Goal: Task Accomplishment & Management: Complete application form

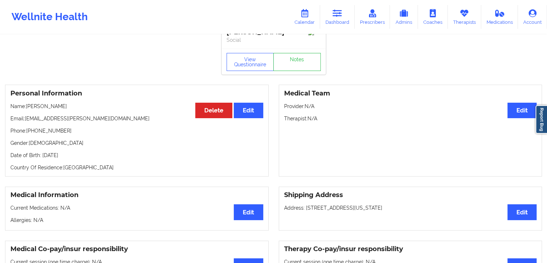
click at [337, 21] on link "Dashboard" at bounding box center [337, 17] width 35 height 24
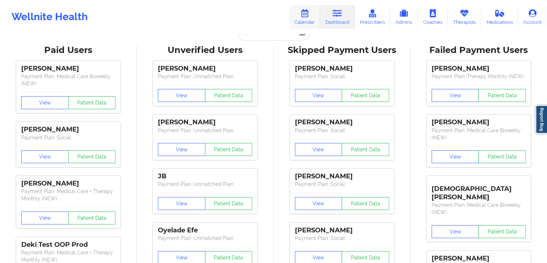
click at [309, 18] on link "Calendar" at bounding box center [304, 17] width 31 height 24
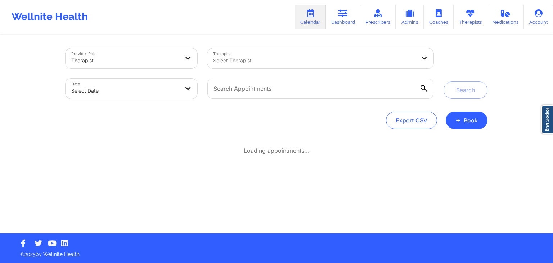
click at [297, 60] on div at bounding box center [314, 60] width 203 height 9
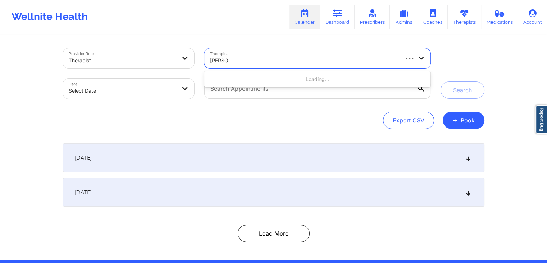
type input "marcos"
click at [277, 55] on div "Select Therapist" at bounding box center [301, 58] width 195 height 20
type input "marcos villa"
click at [257, 62] on div at bounding box center [304, 60] width 188 height 9
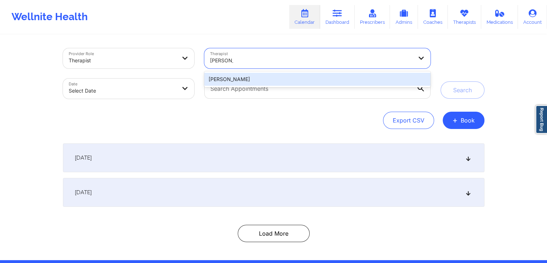
type input "marcos vi"
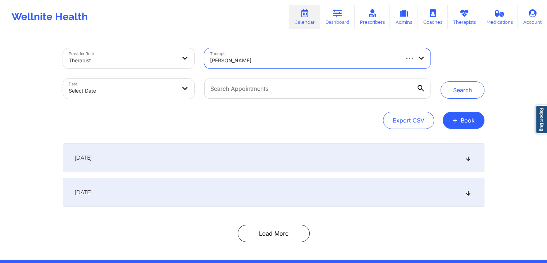
click at [153, 92] on body "Wellnite Health Calendar Dashboard Prescribers Admins Coaches Therapists Medica…" at bounding box center [273, 131] width 547 height 263
select select "2025-8"
select select "2025-9"
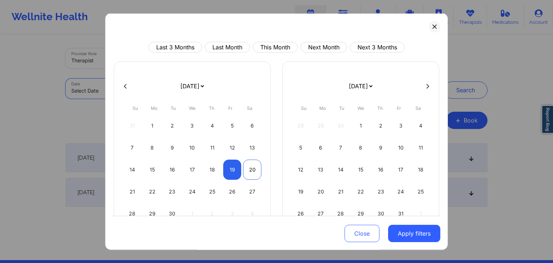
click at [245, 172] on div "20" at bounding box center [252, 169] width 18 height 20
select select "2025-8"
select select "2025-9"
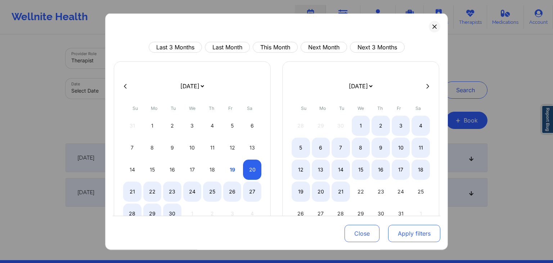
select select "2025-8"
select select "2025-9"
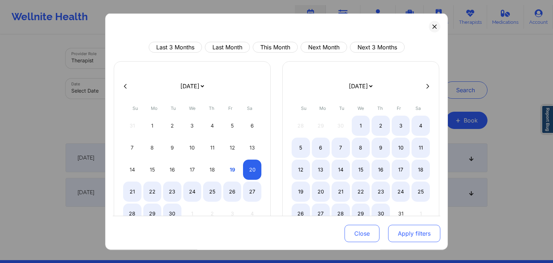
click at [393, 235] on button "Apply filters" at bounding box center [414, 233] width 52 height 17
select select "2025-8"
select select "2025-9"
click at [432, 21] on button at bounding box center [435, 27] width 12 height 12
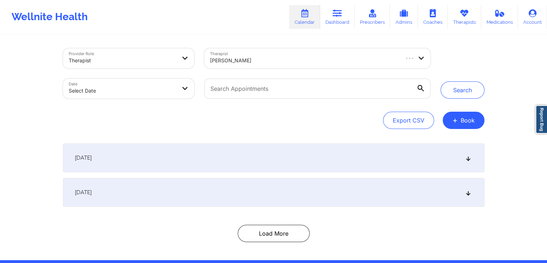
select select "2025-8"
select select "2025-9"
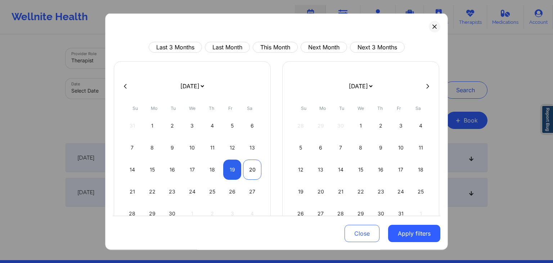
click at [246, 174] on div "20" at bounding box center [252, 169] width 18 height 20
select select "2025-8"
select select "2025-9"
select select "2025-8"
select select "2025-9"
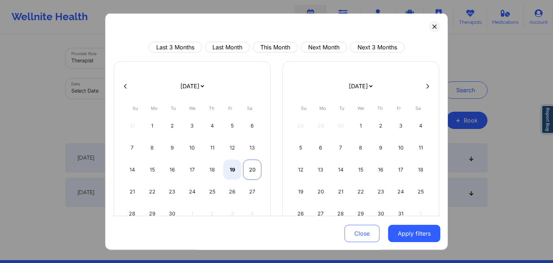
select select "2025-8"
select select "2025-9"
click at [253, 173] on div "20" at bounding box center [252, 169] width 18 height 20
select select "2025-8"
select select "2025-9"
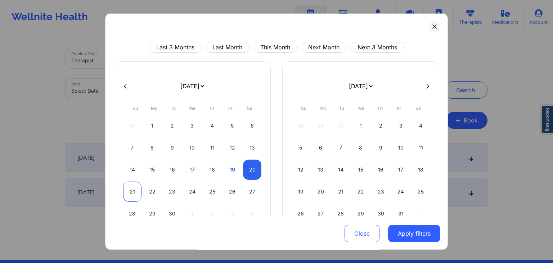
click at [133, 190] on div "21" at bounding box center [132, 191] width 18 height 20
select select "2025-8"
select select "2025-9"
select select "2025-8"
select select "2025-9"
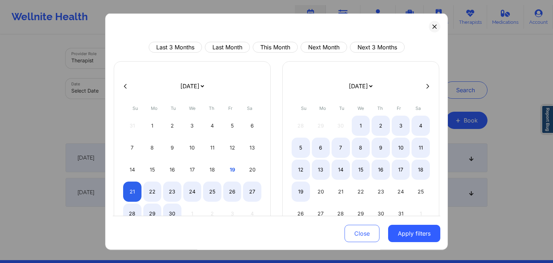
select select "2025-8"
select select "2025-9"
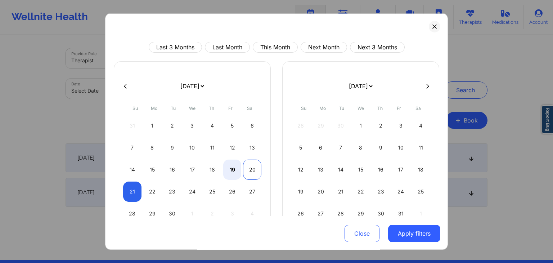
select select "2025-8"
select select "2025-9"
click at [248, 172] on div "20" at bounding box center [252, 169] width 18 height 20
select select "2025-8"
select select "2025-9"
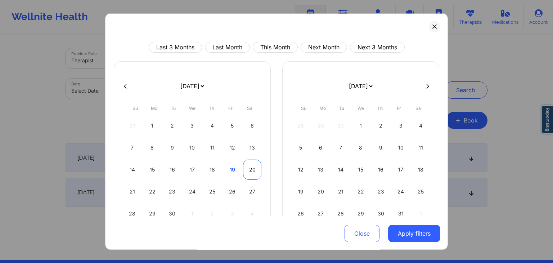
click at [248, 172] on div "20" at bounding box center [252, 169] width 18 height 20
select select "2025-8"
select select "2025-9"
click at [229, 169] on div "19" at bounding box center [232, 169] width 18 height 20
select select "2025-8"
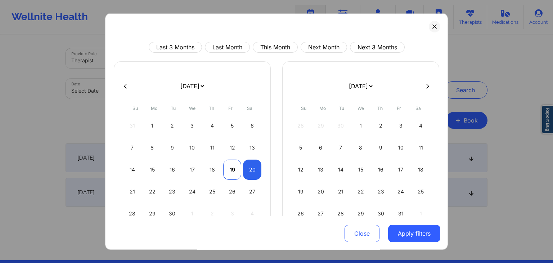
select select "2025-9"
select select "2025-8"
select select "2025-9"
click at [249, 170] on div "20" at bounding box center [252, 169] width 18 height 20
select select "2025-8"
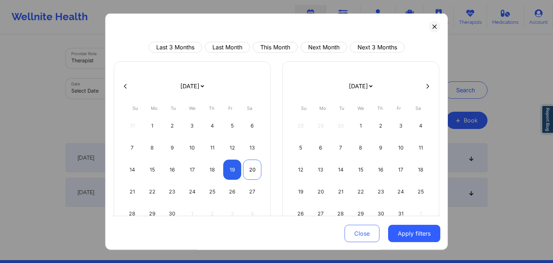
select select "2025-9"
click at [391, 228] on button "Apply filters" at bounding box center [414, 233] width 52 height 17
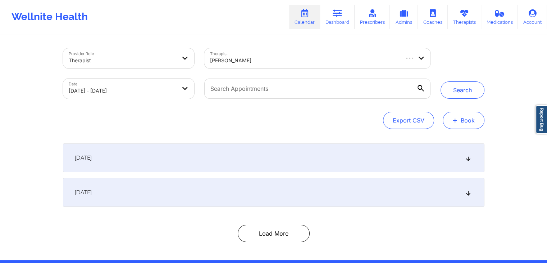
click at [460, 120] on button "+ Book" at bounding box center [464, 120] width 42 height 17
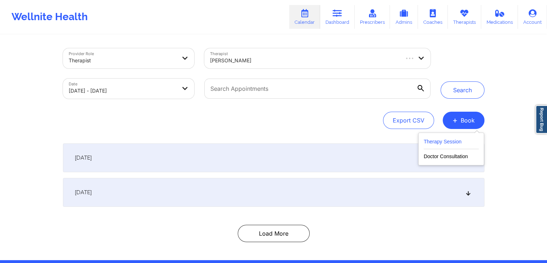
click at [430, 140] on button "Therapy Session" at bounding box center [451, 143] width 55 height 12
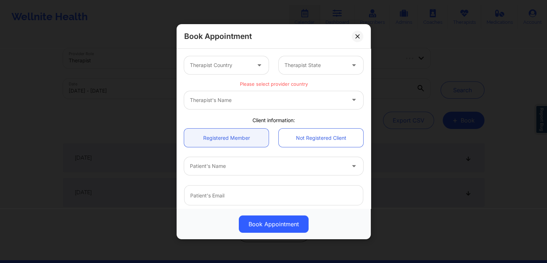
click at [223, 62] on div at bounding box center [220, 65] width 61 height 9
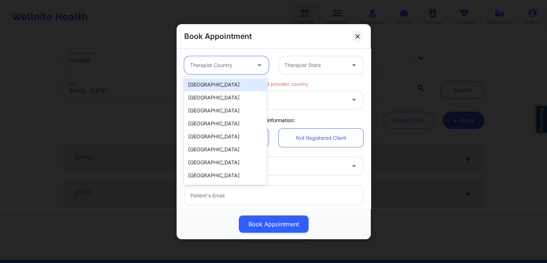
click at [222, 82] on div "[GEOGRAPHIC_DATA]" at bounding box center [225, 84] width 83 height 13
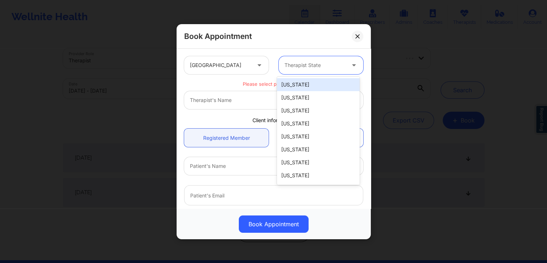
click at [300, 67] on div at bounding box center [315, 65] width 61 height 9
click at [318, 63] on div at bounding box center [315, 65] width 61 height 9
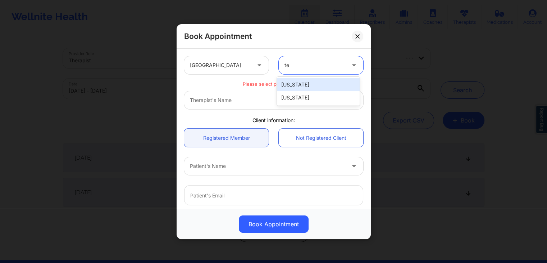
type input "tex"
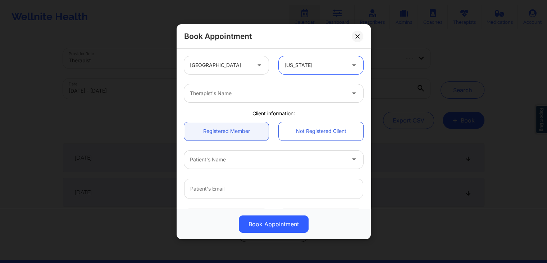
click at [296, 99] on div "Therapist's Name" at bounding box center [265, 93] width 162 height 18
type input "marcos vill"
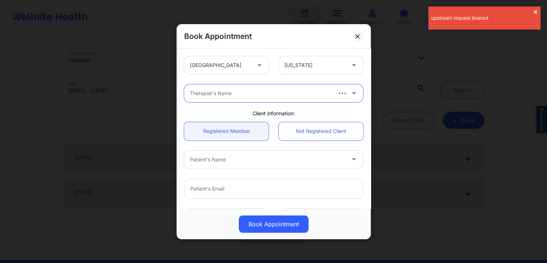
click at [259, 94] on div at bounding box center [260, 93] width 141 height 9
type input "marcos"
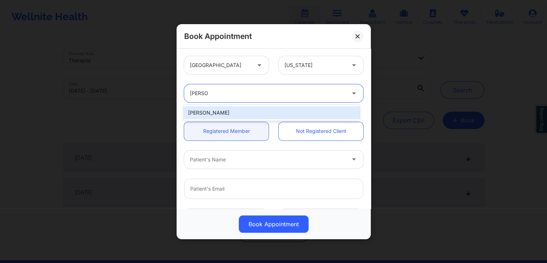
click at [239, 115] on div "Marcos Villareal" at bounding box center [272, 112] width 176 height 13
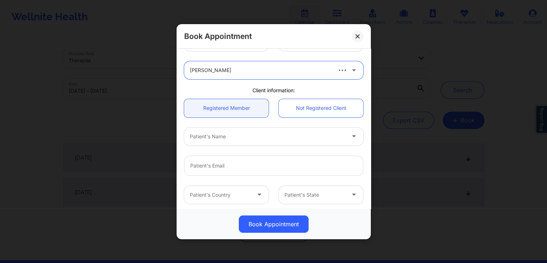
scroll to position [22, 0]
click at [216, 137] on div at bounding box center [260, 137] width 141 height 9
type input "thomas lara"
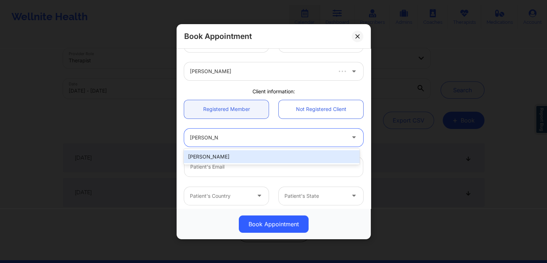
click at [215, 158] on div "Thomas Lara" at bounding box center [272, 156] width 176 height 13
type input "buddy77587@yahoo.com"
type input "+17132984172"
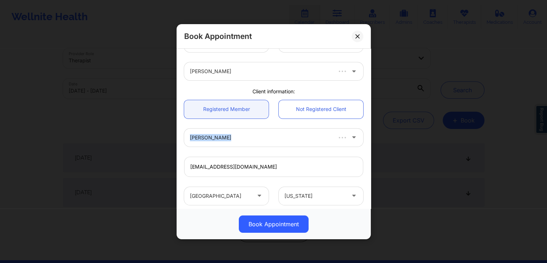
drag, startPoint x: 367, startPoint y: 121, endPoint x: 370, endPoint y: 146, distance: 25.4
click at [370, 146] on div "United States Texas Marcos Villareal Client information: Registered Member Not …" at bounding box center [274, 129] width 194 height 160
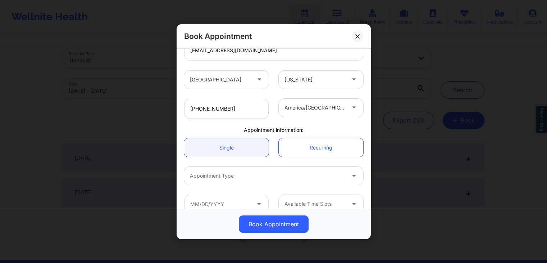
scroll to position [150, 0]
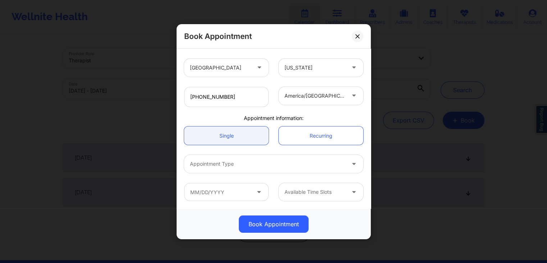
click at [326, 163] on div at bounding box center [267, 163] width 155 height 9
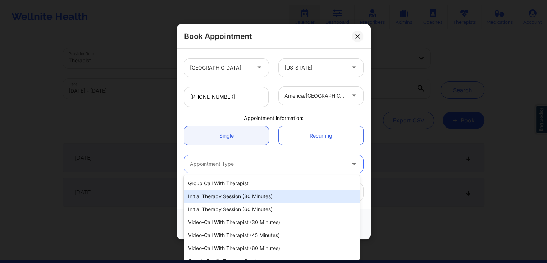
click at [222, 196] on div "Initial Therapy Session (30 minutes)" at bounding box center [272, 196] width 176 height 13
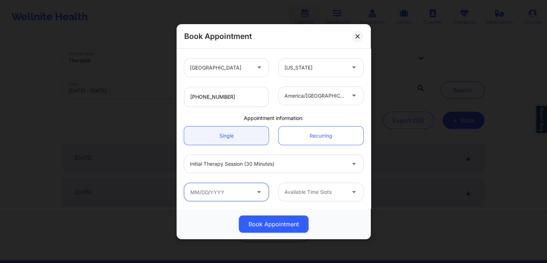
click at [223, 193] on input "text" at bounding box center [226, 192] width 85 height 18
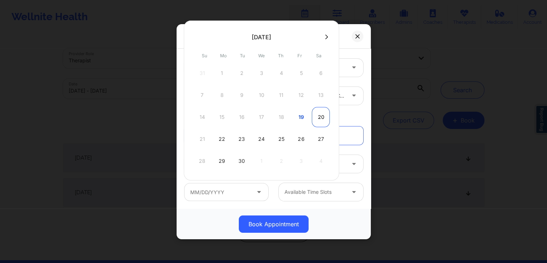
click at [318, 117] on div "20" at bounding box center [321, 117] width 18 height 20
type input "09/20/2025"
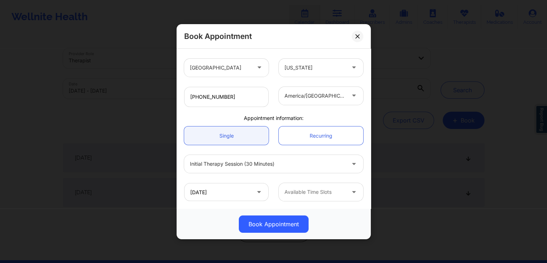
click at [346, 190] on div at bounding box center [354, 192] width 17 height 18
click at [325, 194] on div at bounding box center [315, 192] width 61 height 9
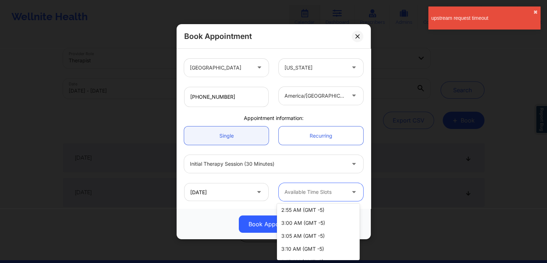
scroll to position [1436, 0]
click at [371, 222] on div "Book Appointment United States Texas Marcos Villareal Client information: Regis…" at bounding box center [273, 131] width 547 height 263
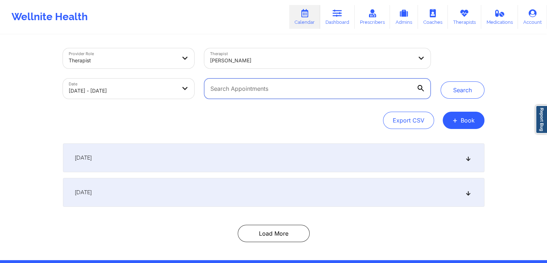
click at [246, 92] on input "text" at bounding box center [317, 88] width 226 height 20
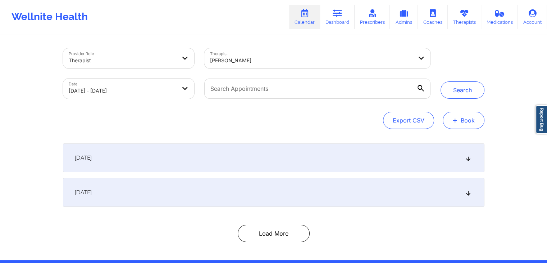
click at [460, 123] on button "+ Book" at bounding box center [464, 120] width 42 height 17
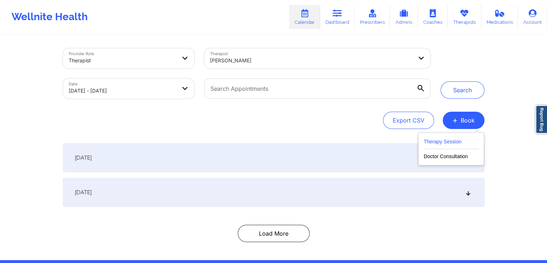
click at [445, 141] on button "Therapy Session" at bounding box center [451, 143] width 55 height 12
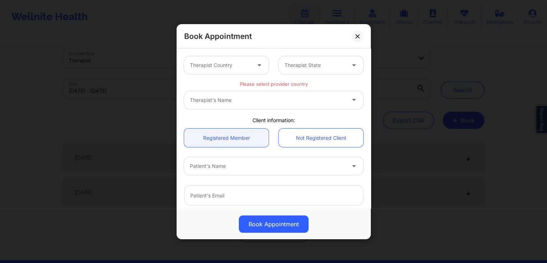
click at [263, 103] on div "Therapist's Name" at bounding box center [273, 100] width 179 height 18
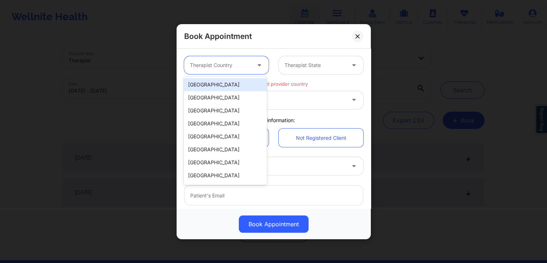
click at [235, 68] on div at bounding box center [220, 65] width 61 height 9
click at [223, 82] on div "[GEOGRAPHIC_DATA]" at bounding box center [225, 84] width 83 height 13
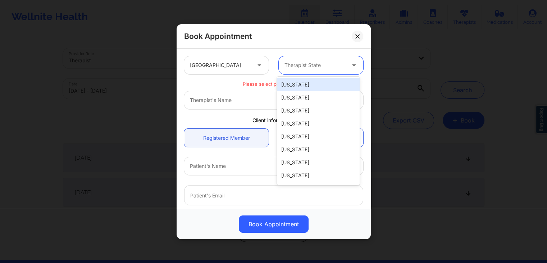
click at [313, 61] on div at bounding box center [315, 65] width 61 height 9
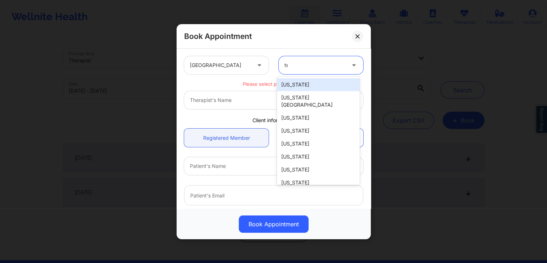
type input "tex"
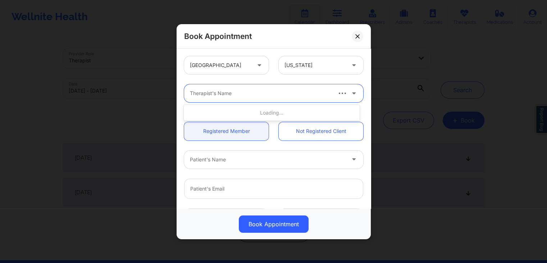
click at [268, 90] on div at bounding box center [260, 93] width 141 height 9
type input "marcos vil"
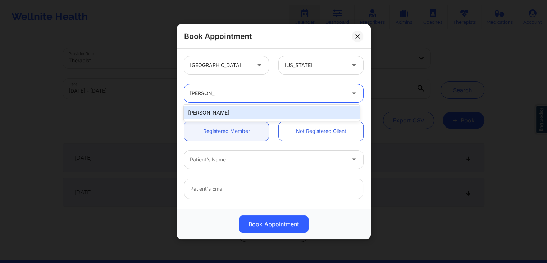
click at [250, 112] on div "Marcos Villareal" at bounding box center [272, 112] width 176 height 13
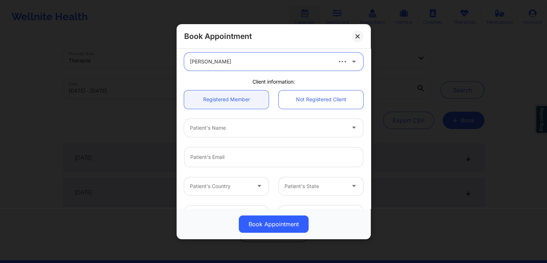
scroll to position [32, 0]
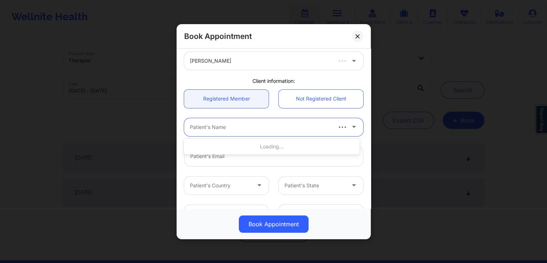
click at [269, 131] on div "Patient's Name" at bounding box center [258, 127] width 148 height 18
type input "thomas lara"
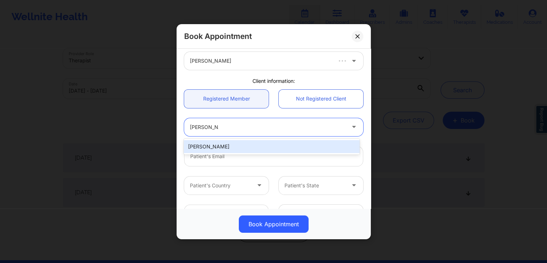
click at [265, 149] on div "Thomas Lara" at bounding box center [272, 146] width 176 height 13
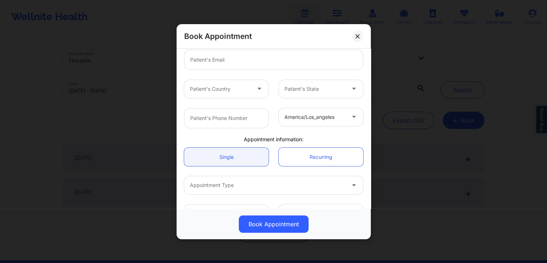
scroll to position [131, 0]
click at [232, 182] on div at bounding box center [267, 183] width 155 height 9
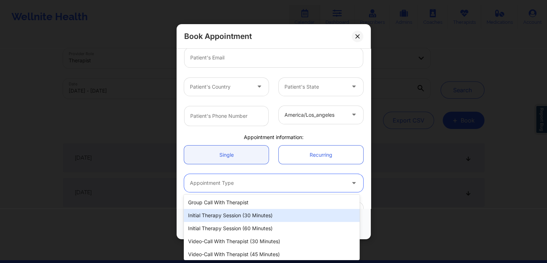
click at [233, 213] on div "Initial Therapy Session (30 minutes)" at bounding box center [272, 215] width 176 height 13
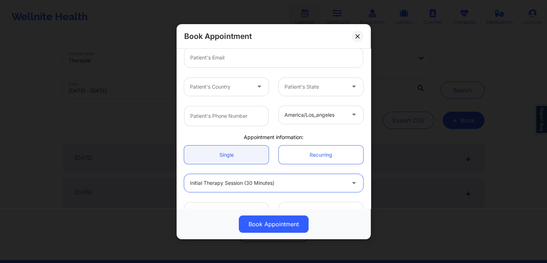
scroll to position [150, 0]
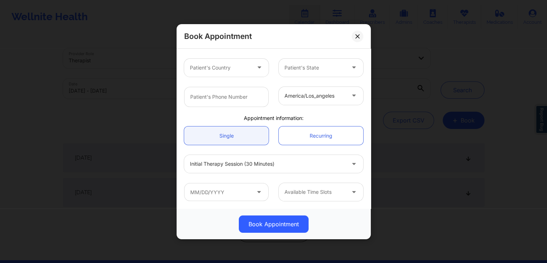
click at [330, 176] on div "Initial Therapy Session (30 minutes)" at bounding box center [273, 164] width 189 height 28
click at [226, 193] on input "text" at bounding box center [226, 192] width 85 height 18
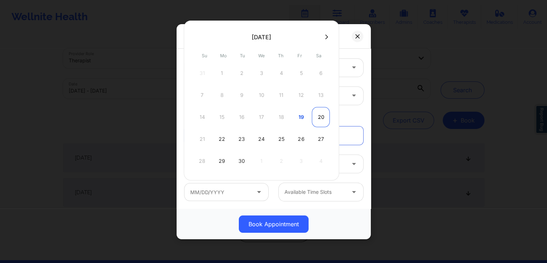
drag, startPoint x: 225, startPoint y: 141, endPoint x: 323, endPoint y: 113, distance: 102.1
click at [323, 113] on div "31 1 2 3 4 5 6 7 8 9 10 11 12 13 14 15 16 17 18 19 20 21 22 23 24 25 26 27 28 2…" at bounding box center [261, 117] width 137 height 108
click at [321, 113] on div "20" at bounding box center [321, 117] width 18 height 20
type input "09/20/2025"
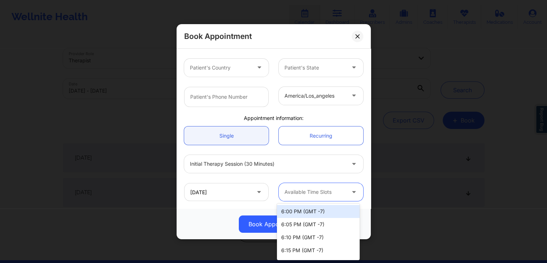
click at [317, 190] on div at bounding box center [315, 192] width 61 height 9
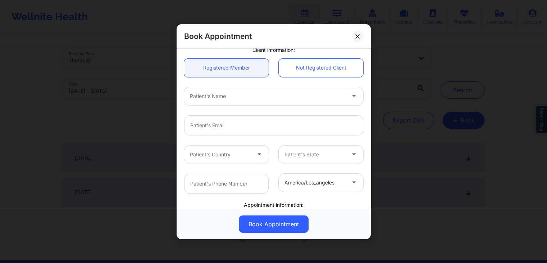
scroll to position [65, 0]
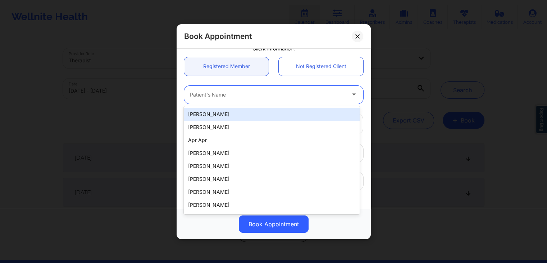
click at [227, 90] on div at bounding box center [267, 94] width 155 height 9
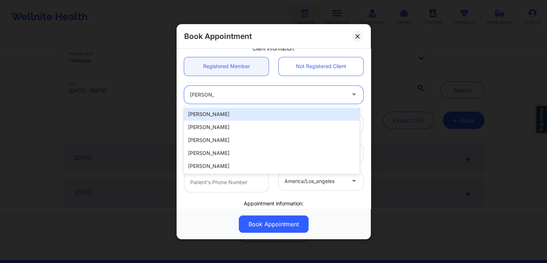
type input "thomas lar"
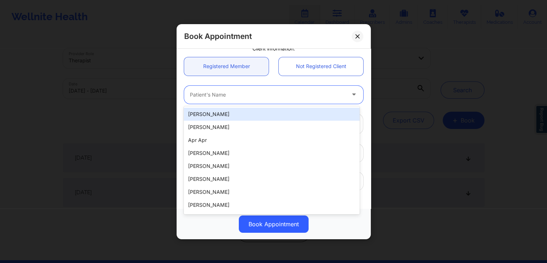
click at [225, 95] on div at bounding box center [267, 94] width 155 height 9
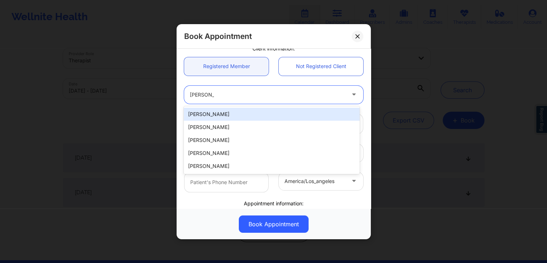
type input "thomas lara"
click at [217, 113] on div "Thomas Lara" at bounding box center [272, 114] width 176 height 13
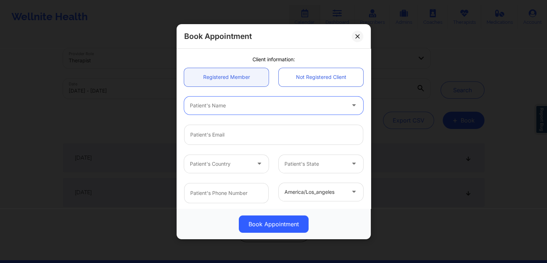
scroll to position [53, 0]
click at [266, 99] on div "Patient's Name" at bounding box center [265, 106] width 162 height 18
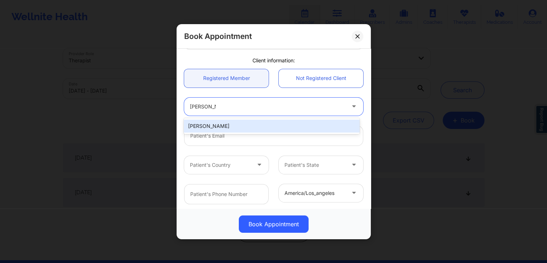
type input "thomas lara"
click at [206, 128] on div "Thomas Lara" at bounding box center [272, 125] width 176 height 13
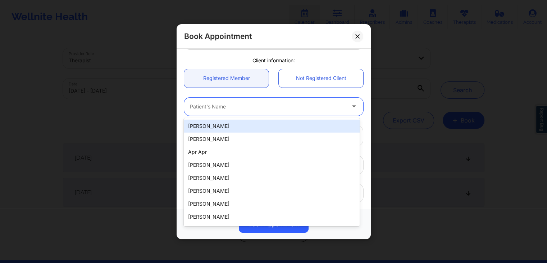
click at [277, 102] on div at bounding box center [267, 106] width 155 height 9
type input "thomas"
click at [358, 30] on div "Book Appointment" at bounding box center [274, 36] width 194 height 24
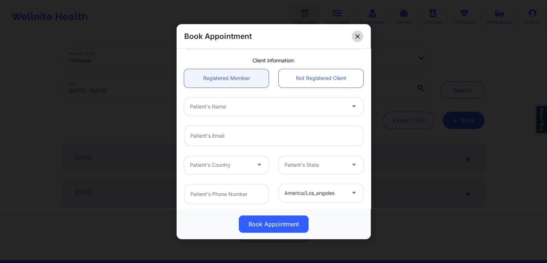
click at [357, 38] on icon at bounding box center [358, 36] width 4 height 4
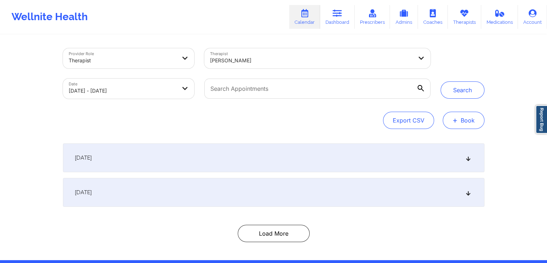
click at [457, 122] on span "+" at bounding box center [455, 120] width 5 height 4
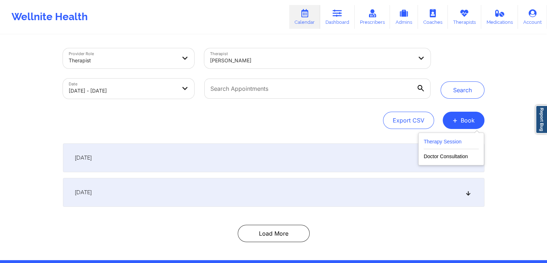
click at [453, 141] on button "Therapy Session" at bounding box center [451, 143] width 55 height 12
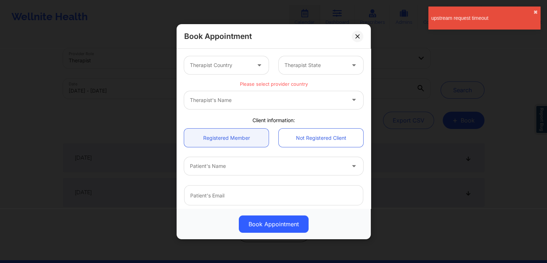
click at [241, 70] on div "Therapist Country" at bounding box center [217, 65] width 67 height 18
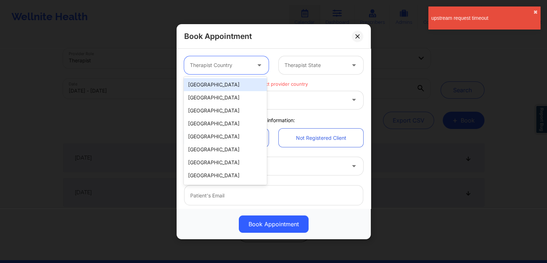
click at [245, 83] on div "[GEOGRAPHIC_DATA]" at bounding box center [225, 84] width 83 height 13
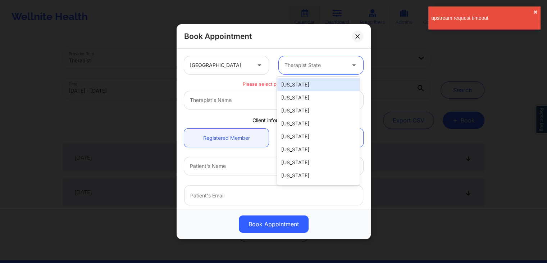
click at [307, 66] on div at bounding box center [315, 65] width 61 height 9
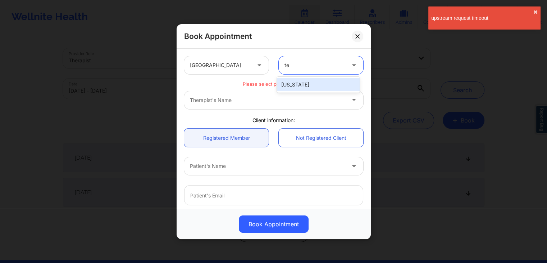
type input "tex"
click at [304, 90] on div "[US_STATE]" at bounding box center [318, 84] width 83 height 13
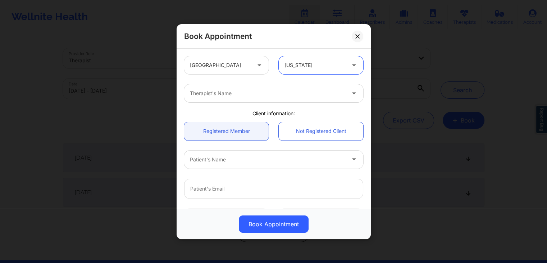
click at [262, 94] on div at bounding box center [267, 93] width 155 height 9
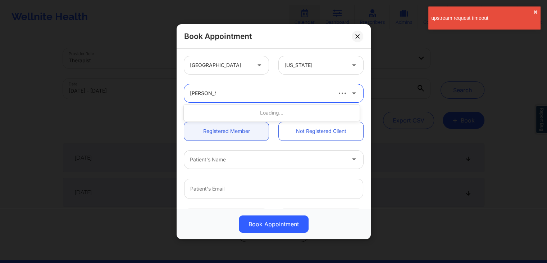
type input "marcos vill"
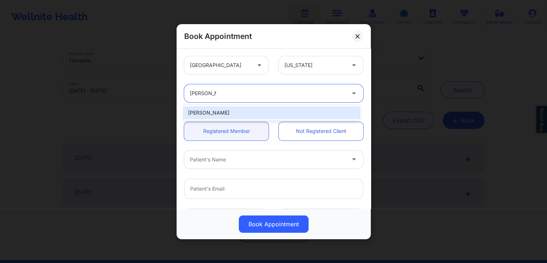
click at [242, 114] on div "Marcos Villareal" at bounding box center [272, 112] width 176 height 13
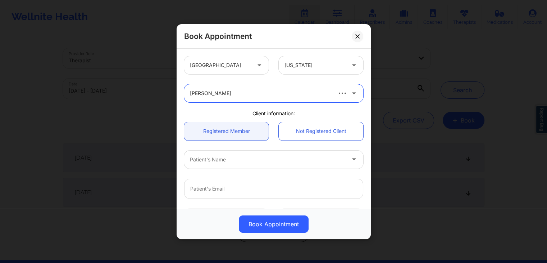
click at [231, 157] on div at bounding box center [267, 159] width 155 height 9
type input "thomas lara"
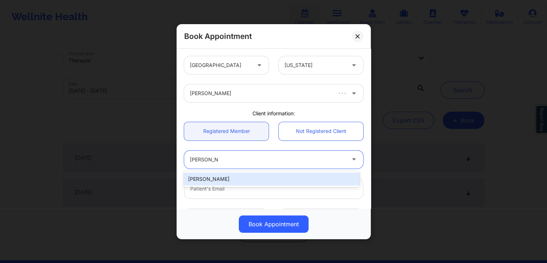
click at [213, 180] on div "Thomas Lara" at bounding box center [272, 178] width 176 height 13
type input "buddy77587@yahoo.com"
type input "+17132984172"
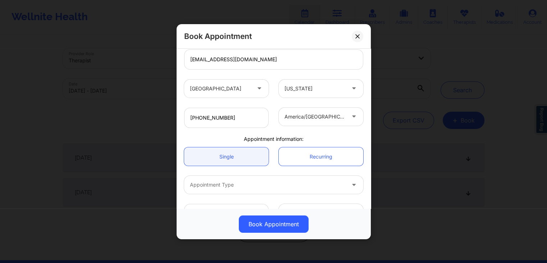
scroll to position [150, 0]
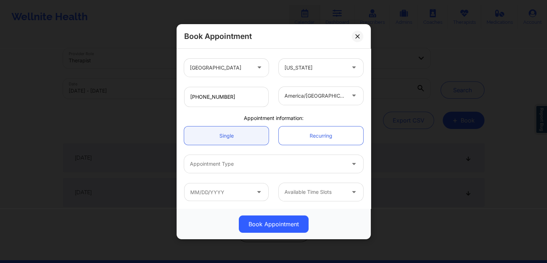
click at [303, 168] on div "Appointment Type" at bounding box center [265, 164] width 162 height 18
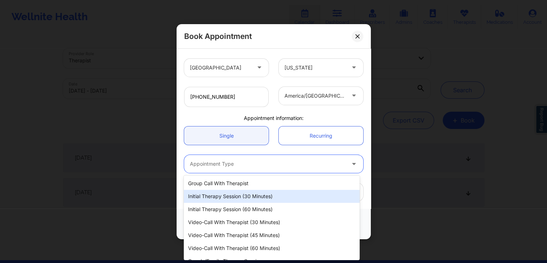
click at [278, 197] on div "Initial Therapy Session (30 minutes)" at bounding box center [272, 196] width 176 height 13
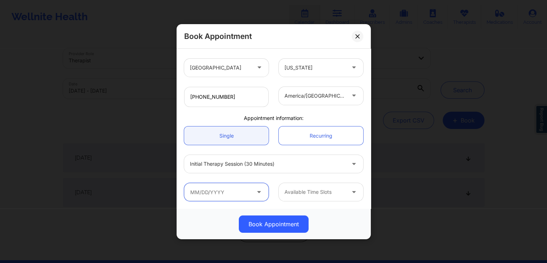
click at [247, 187] on input "text" at bounding box center [226, 192] width 85 height 18
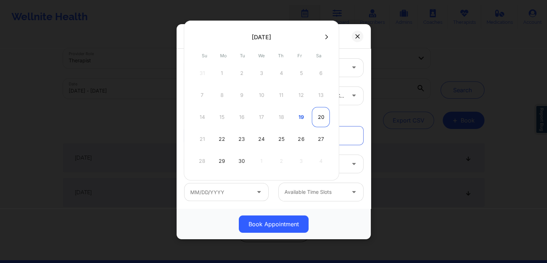
click at [316, 120] on div "20" at bounding box center [321, 117] width 18 height 20
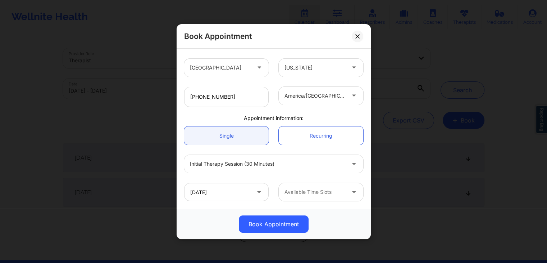
click at [335, 190] on div at bounding box center [315, 192] width 61 height 9
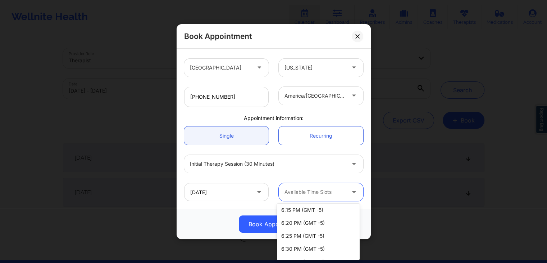
scroll to position [0, 0]
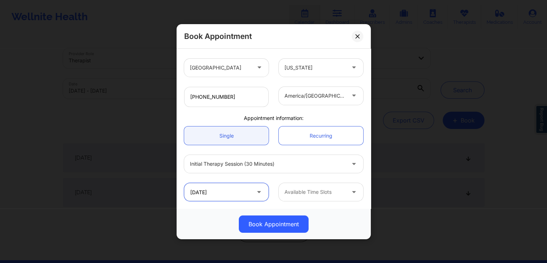
click at [232, 194] on input "09/20/2025" at bounding box center [226, 192] width 85 height 18
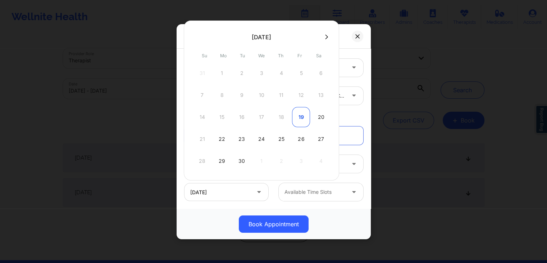
click at [296, 116] on div "19" at bounding box center [301, 117] width 18 height 20
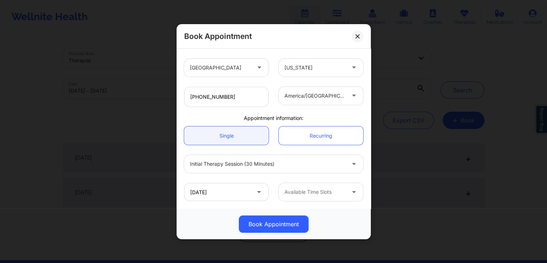
click at [307, 193] on div at bounding box center [315, 192] width 61 height 9
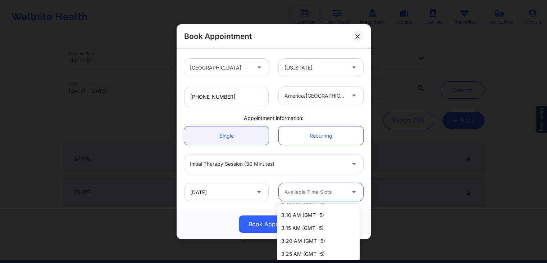
scroll to position [659, 0]
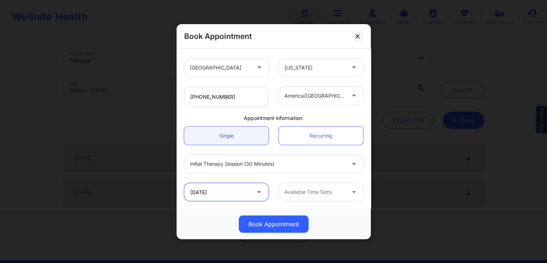
click at [228, 192] on input "09/19/2025" at bounding box center [226, 192] width 85 height 18
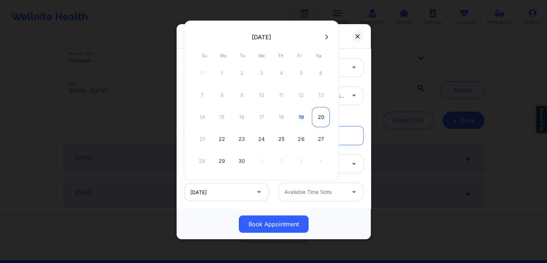
click at [317, 117] on div "20" at bounding box center [321, 117] width 18 height 20
type input "09/20/2025"
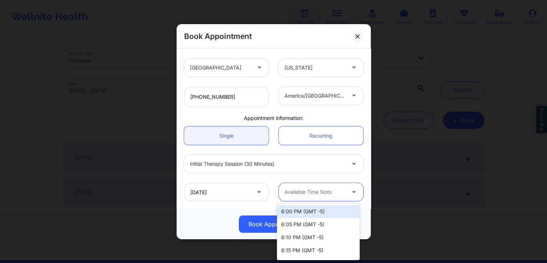
click at [338, 191] on div at bounding box center [315, 192] width 61 height 9
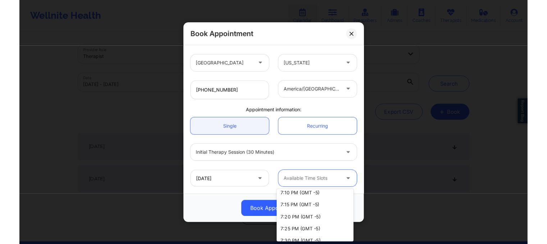
scroll to position [88, 0]
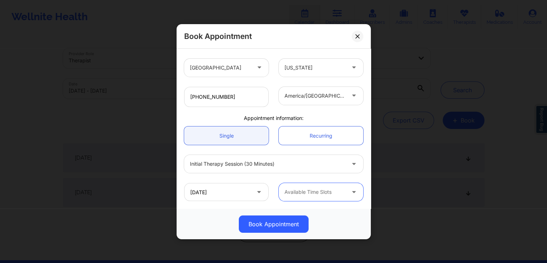
click at [297, 186] on div "Available Time Slots" at bounding box center [312, 192] width 67 height 18
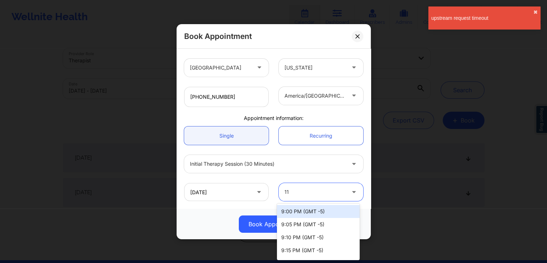
type input "1"
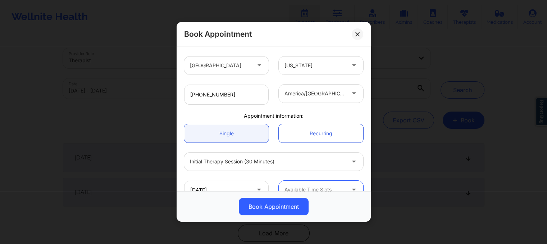
scroll to position [165, 0]
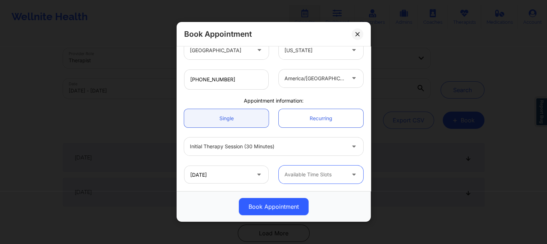
click at [351, 173] on icon at bounding box center [354, 173] width 7 height 6
click at [346, 175] on div at bounding box center [354, 175] width 17 height 18
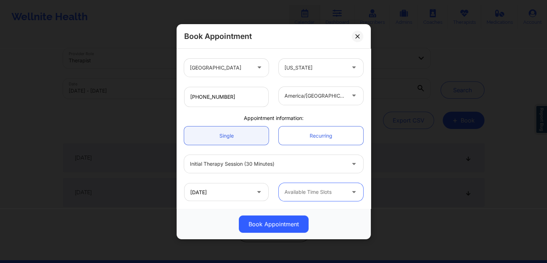
scroll to position [150, 0]
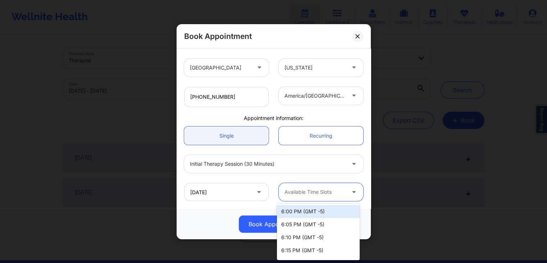
click at [333, 196] on div "Available Time Slots" at bounding box center [312, 192] width 67 height 18
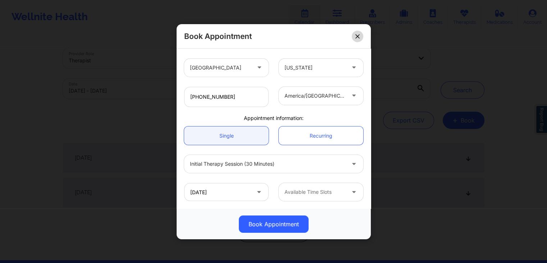
click at [358, 35] on icon at bounding box center [358, 36] width 4 height 4
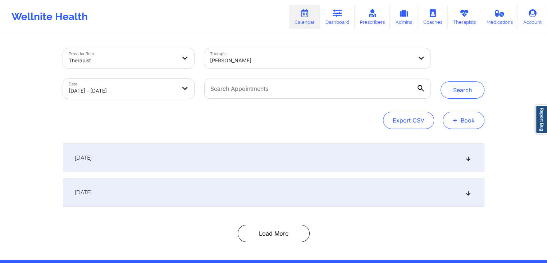
click at [461, 121] on button "+ Book" at bounding box center [464, 120] width 42 height 17
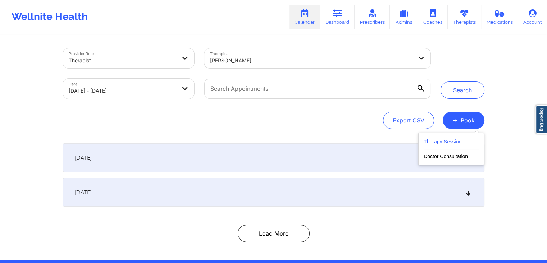
click at [431, 141] on button "Therapy Session" at bounding box center [451, 143] width 55 height 12
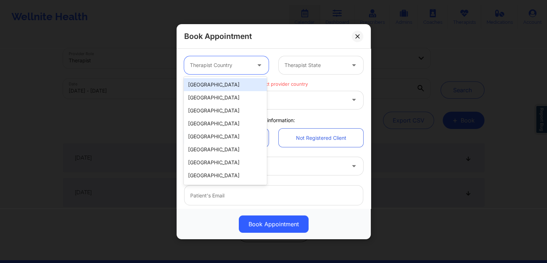
click at [222, 63] on div at bounding box center [220, 65] width 61 height 9
click at [223, 84] on div "[GEOGRAPHIC_DATA]" at bounding box center [225, 84] width 83 height 13
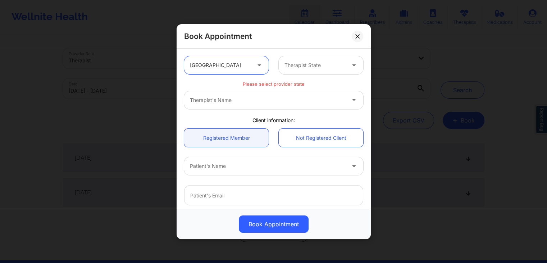
click at [295, 67] on div at bounding box center [315, 65] width 61 height 9
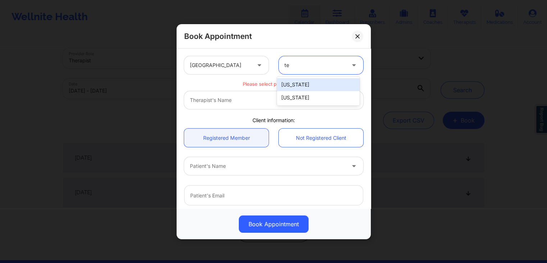
type input "tex"
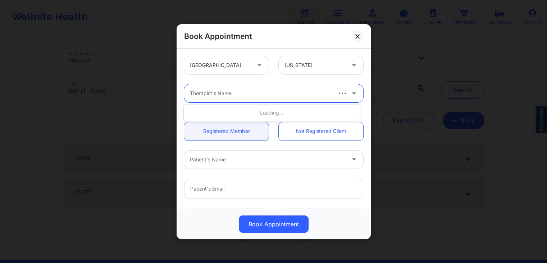
click at [298, 89] on div at bounding box center [260, 93] width 141 height 9
type input "marcos vill"
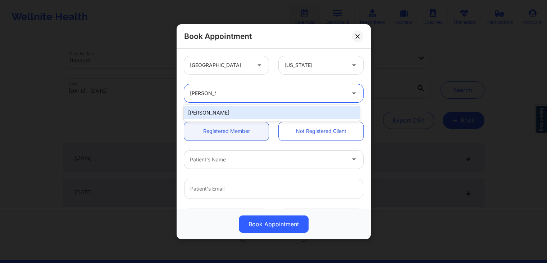
click at [266, 112] on div "Marcos Villareal" at bounding box center [272, 112] width 176 height 13
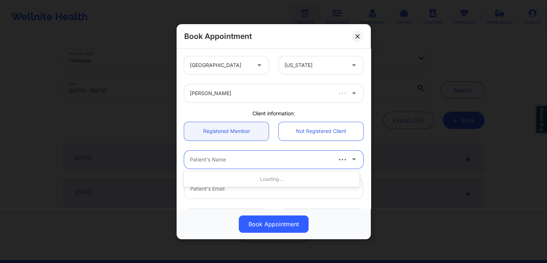
click at [235, 161] on div at bounding box center [260, 159] width 141 height 9
type input "thomas lara"
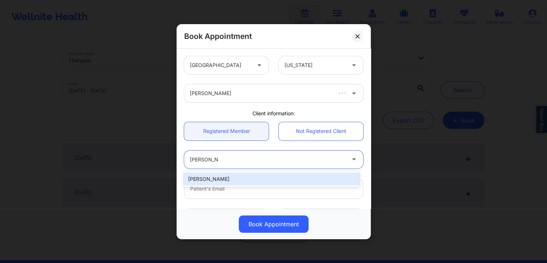
click at [232, 177] on div "Thomas Lara" at bounding box center [272, 178] width 176 height 13
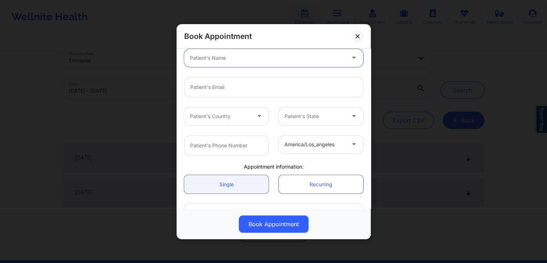
scroll to position [103, 0]
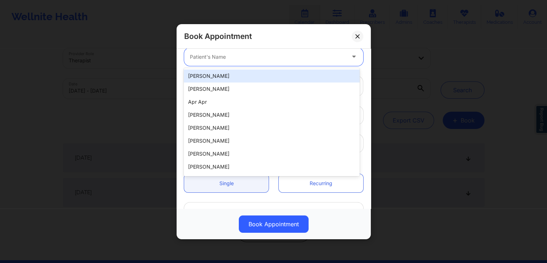
click at [226, 55] on div at bounding box center [267, 56] width 155 height 9
type input "thomas la"
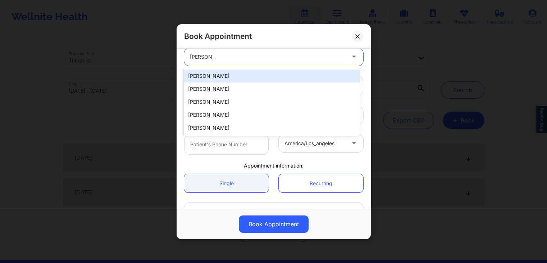
click at [203, 74] on div "Thomas Lara" at bounding box center [272, 75] width 176 height 13
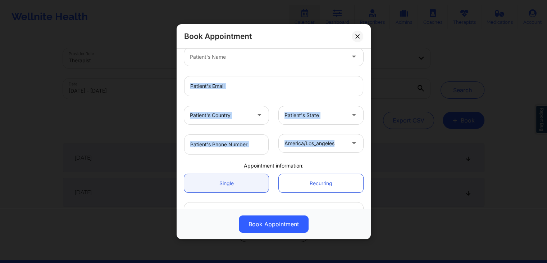
drag, startPoint x: 367, startPoint y: 143, endPoint x: 367, endPoint y: 95, distance: 47.1
click at [367, 95] on div "United States Texas Marcos Villareal Client information: Registered Member Not …" at bounding box center [274, 129] width 194 height 160
click at [366, 113] on div "United States Texas Marcos Villareal Client information: Registered Member Not …" at bounding box center [274, 129] width 194 height 160
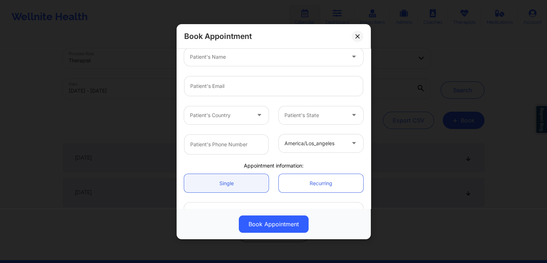
scroll to position [0, 0]
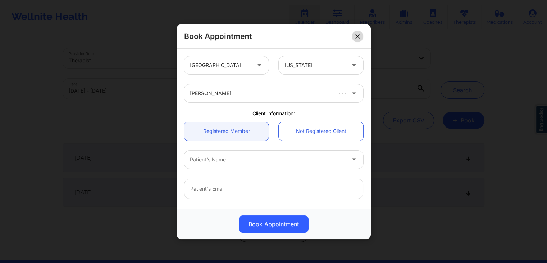
click at [357, 37] on icon at bounding box center [358, 36] width 4 height 4
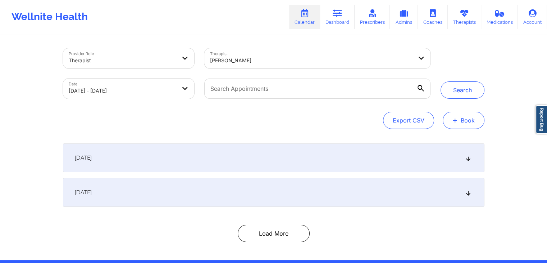
click at [457, 120] on span "+" at bounding box center [455, 120] width 5 height 4
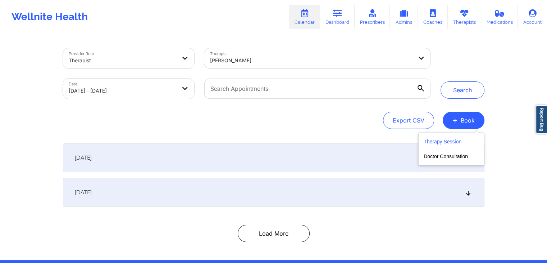
click at [452, 138] on button "Therapy Session" at bounding box center [451, 143] width 55 height 12
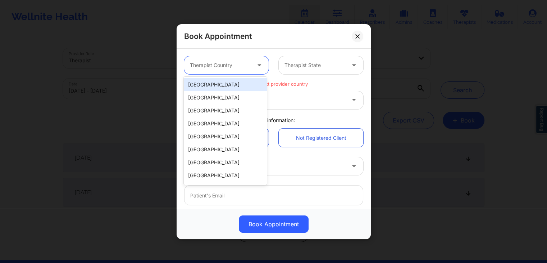
click at [230, 68] on div at bounding box center [220, 65] width 61 height 9
click at [230, 80] on div "[GEOGRAPHIC_DATA]" at bounding box center [225, 84] width 83 height 13
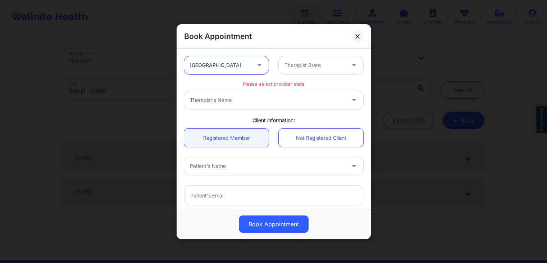
click at [318, 62] on div at bounding box center [315, 65] width 61 height 9
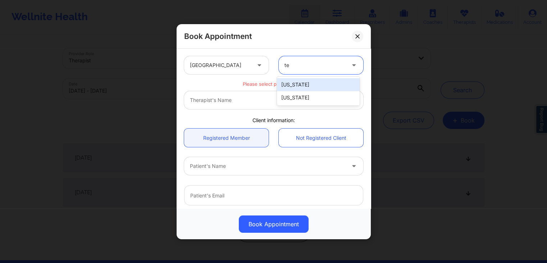
type input "tex"
click at [310, 83] on div "[US_STATE]" at bounding box center [318, 84] width 83 height 13
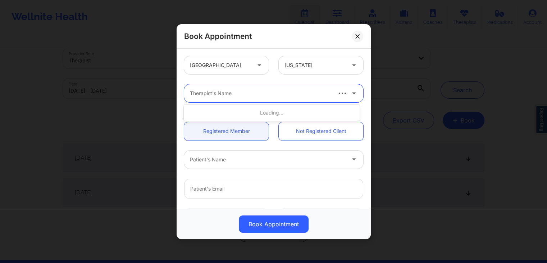
click at [245, 90] on div at bounding box center [260, 93] width 141 height 9
type input "marcos vill"
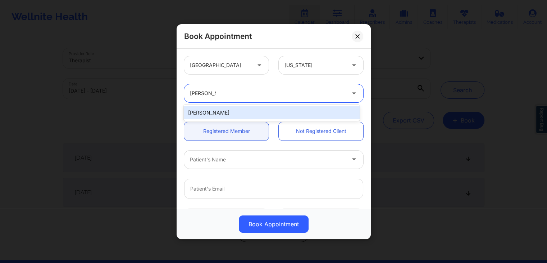
click at [247, 107] on div "Marcos Villareal" at bounding box center [272, 112] width 176 height 13
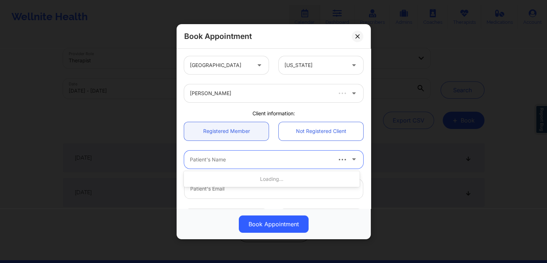
click at [223, 157] on div at bounding box center [260, 159] width 141 height 9
type input "thomas lara"
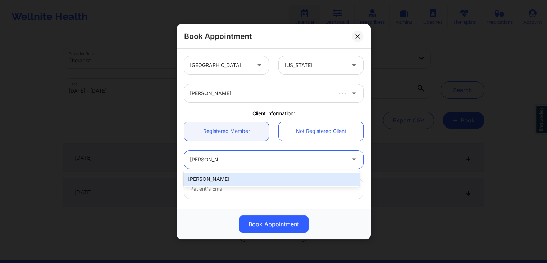
click at [221, 176] on div "Thomas Lara" at bounding box center [272, 178] width 176 height 13
type input "buddy77587@yahoo.com"
type input "+17132984172"
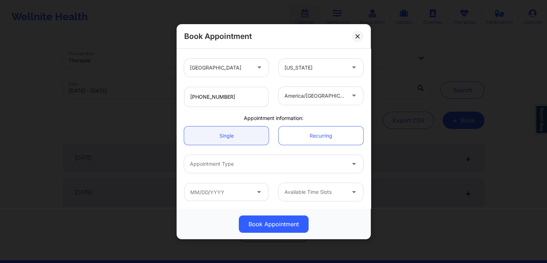
scroll to position [150, 0]
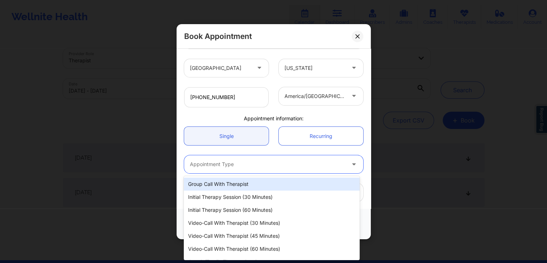
click at [244, 162] on div at bounding box center [267, 164] width 155 height 9
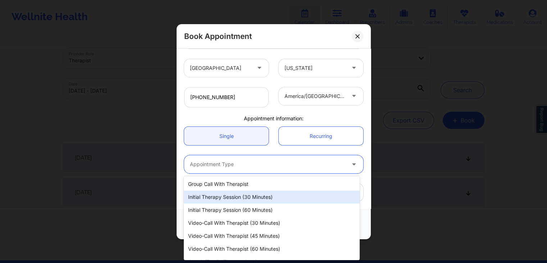
click at [232, 198] on div "Initial Therapy Session (30 minutes)" at bounding box center [272, 196] width 176 height 13
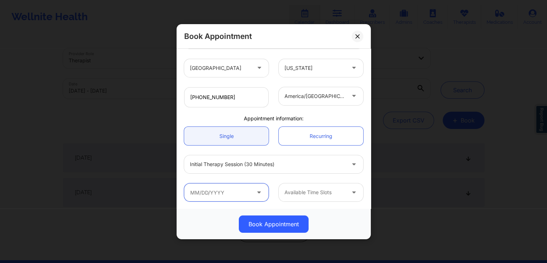
click at [228, 192] on input "text" at bounding box center [226, 192] width 85 height 18
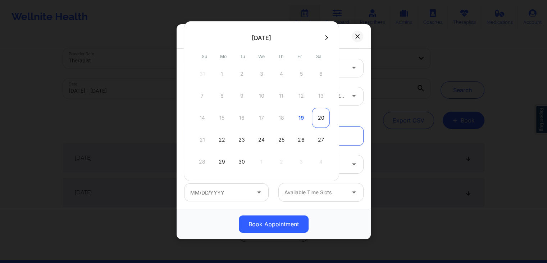
click at [321, 120] on div "20" at bounding box center [321, 118] width 18 height 20
type input "09/20/2025"
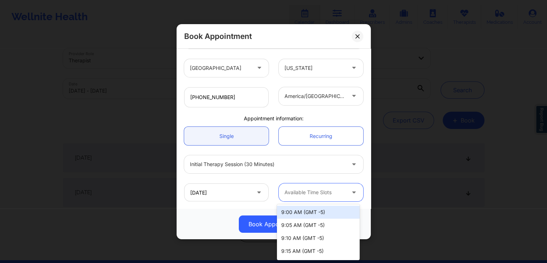
click at [328, 191] on div at bounding box center [315, 192] width 61 height 9
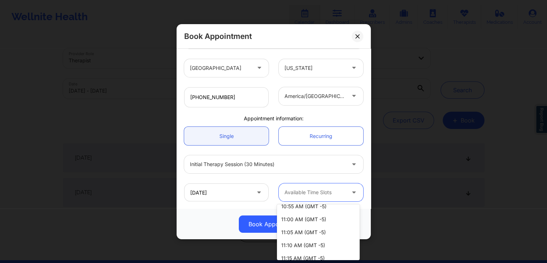
scroll to position [312, 0]
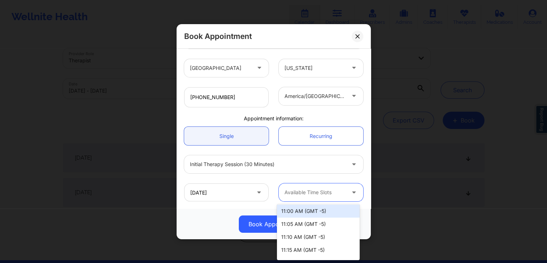
click at [319, 212] on div "11:00 AM (GMT -5)" at bounding box center [318, 210] width 83 height 13
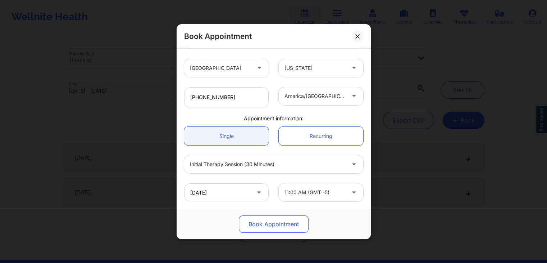
click at [278, 220] on button "Book Appointment" at bounding box center [274, 223] width 70 height 17
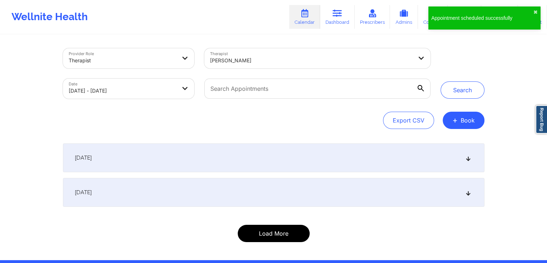
click at [263, 231] on button "Load More" at bounding box center [274, 233] width 72 height 17
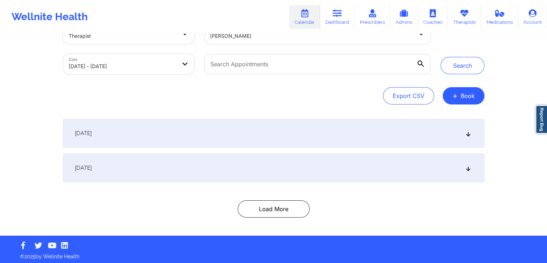
scroll to position [23, 0]
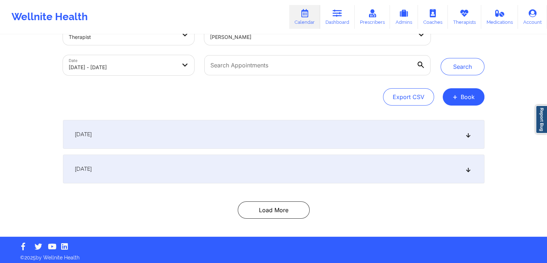
click at [161, 63] on body "Wellnite Health Calendar Dashboard Prescribers Admins Coaches Therapists Medica…" at bounding box center [273, 108] width 547 height 263
select select "2025-8"
select select "2025-9"
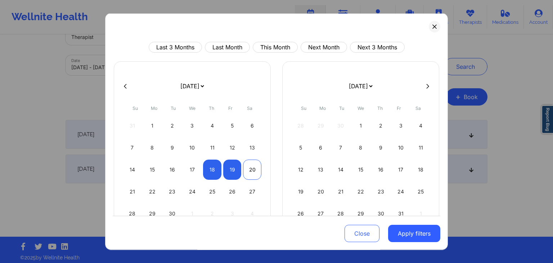
click at [252, 172] on div "20" at bounding box center [252, 169] width 18 height 20
select select "2025-8"
select select "2025-9"
select select "2025-8"
select select "2025-9"
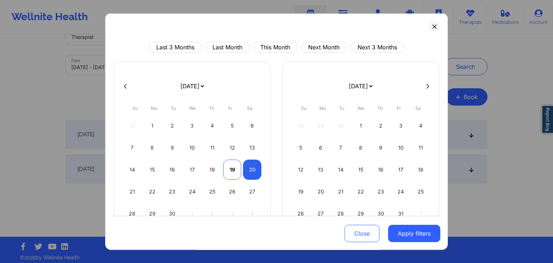
click at [235, 173] on div "19" at bounding box center [232, 169] width 18 height 20
select select "2025-8"
select select "2025-9"
select select "2025-8"
select select "2025-9"
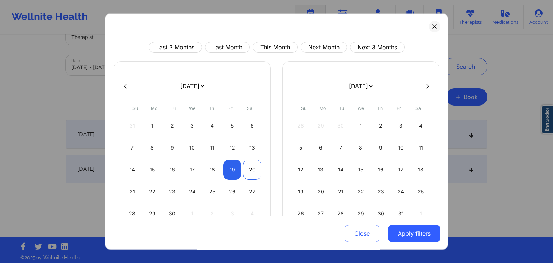
click at [249, 173] on div "20" at bounding box center [252, 169] width 18 height 20
select select "2025-8"
select select "2025-9"
click at [416, 235] on button "Apply filters" at bounding box center [414, 233] width 52 height 17
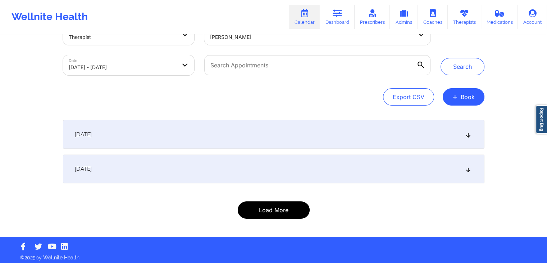
click at [292, 209] on button "Load More" at bounding box center [274, 209] width 72 height 17
drag, startPoint x: 296, startPoint y: 209, endPoint x: 503, endPoint y: 136, distance: 219.7
click at [503, 136] on div "Provider Role Therapist Therapist Marcos Villareal Date 09/19/2025 - 09/20/2025…" at bounding box center [273, 107] width 547 height 260
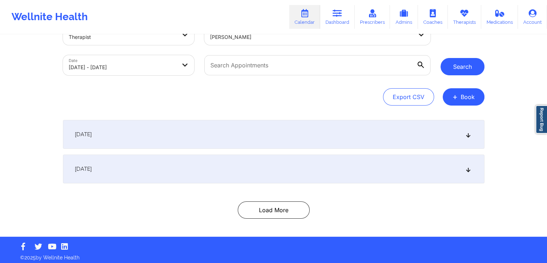
click at [469, 67] on button "Search" at bounding box center [463, 66] width 44 height 17
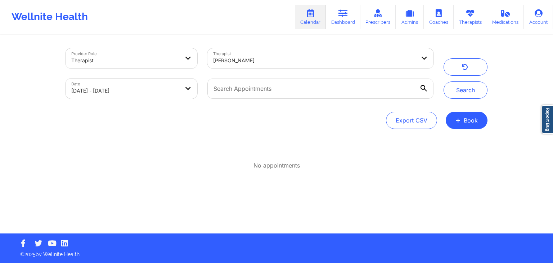
select select "2025-8"
select select "2025-9"
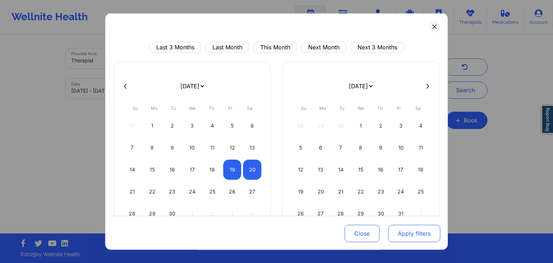
click at [413, 235] on button "Apply filters" at bounding box center [414, 233] width 52 height 17
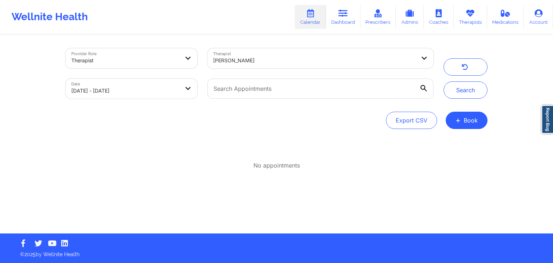
click at [460, 100] on div "Provider Role Therapist Therapist Marcos Villareal Date 09/19/2025 - 09/20/2025…" at bounding box center [276, 73] width 432 height 60
click at [458, 92] on button "Search" at bounding box center [465, 89] width 44 height 17
click at [371, 93] on input "text" at bounding box center [320, 88] width 226 height 20
type input "thomas lara"
click at [443, 81] on button "Search" at bounding box center [465, 89] width 44 height 17
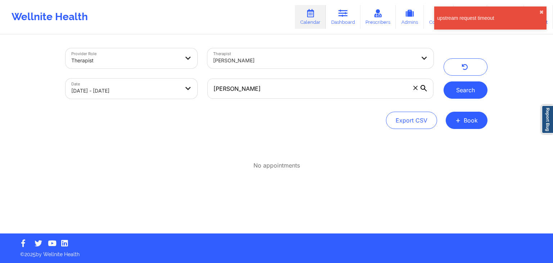
click at [455, 91] on button "Search" at bounding box center [465, 89] width 44 height 17
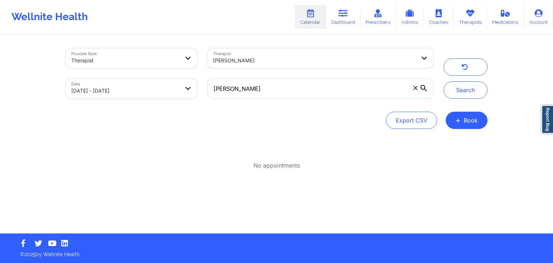
select select "2025-8"
select select "2025-9"
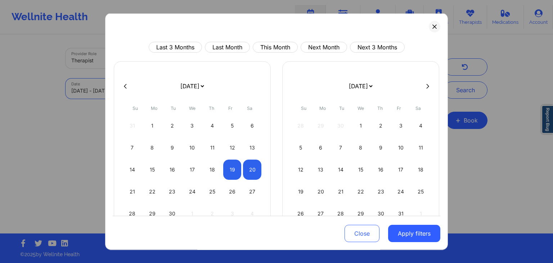
click at [184, 91] on body "upstream request timeout ✖︎ Wellnite Health Calendar Dashboard Prescribers Admi…" at bounding box center [276, 131] width 553 height 263
click at [232, 170] on div "19" at bounding box center [232, 169] width 18 height 20
select select "2025-8"
select select "2025-9"
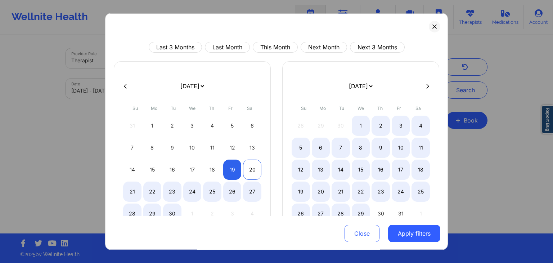
select select "2025-8"
select select "2025-9"
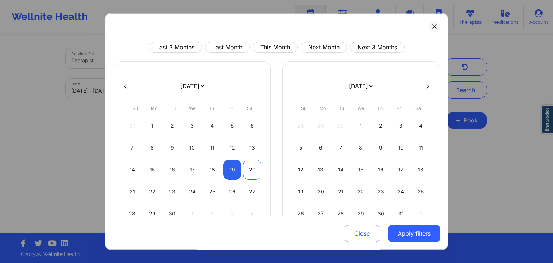
click at [247, 172] on div "20" at bounding box center [252, 169] width 18 height 20
select select "2025-8"
select select "2025-9"
click at [229, 162] on div "19" at bounding box center [232, 169] width 18 height 20
select select "2025-8"
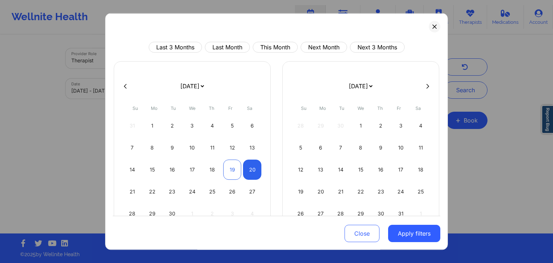
select select "2025-9"
select select "2025-8"
select select "2025-9"
select select "2025-8"
select select "2025-9"
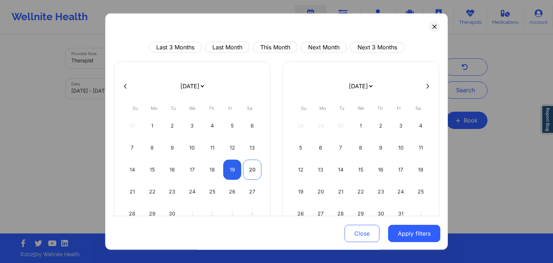
click at [252, 168] on div "20" at bounding box center [252, 169] width 18 height 20
select select "2025-8"
select select "2025-9"
click at [252, 168] on div "20" at bounding box center [252, 169] width 18 height 20
select select "2025-8"
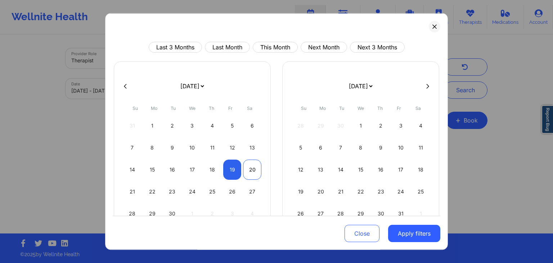
select select "2025-9"
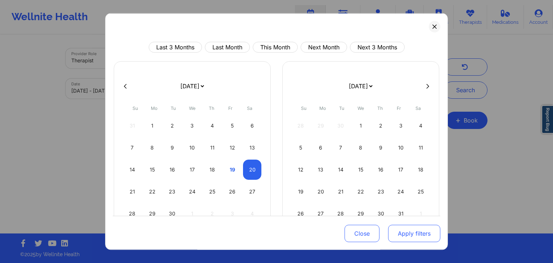
click at [393, 235] on button "Apply filters" at bounding box center [414, 233] width 52 height 17
click at [433, 28] on button at bounding box center [435, 27] width 12 height 12
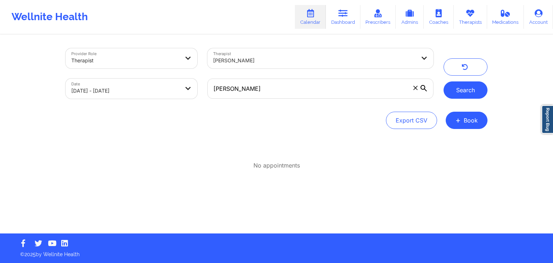
click at [465, 87] on button "Search" at bounding box center [465, 89] width 44 height 17
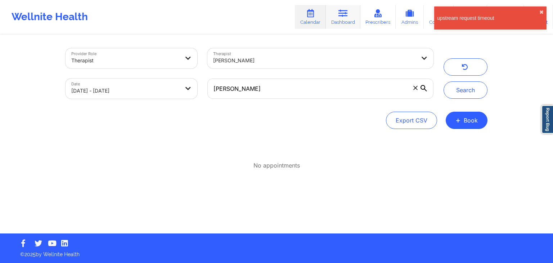
click at [347, 15] on icon at bounding box center [342, 13] width 9 height 8
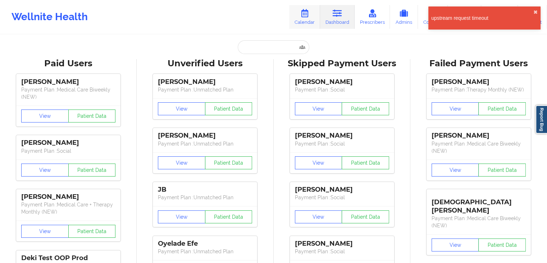
click at [311, 12] on link "Calendar" at bounding box center [304, 17] width 31 height 24
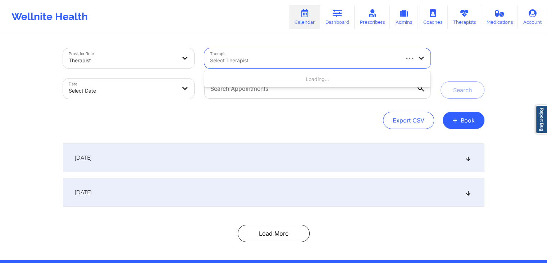
click at [302, 60] on div at bounding box center [304, 60] width 188 height 9
click at [281, 234] on button "Load More" at bounding box center [274, 233] width 72 height 17
click at [285, 60] on div at bounding box center [304, 60] width 188 height 9
type input "t"
type input "marcos vill"
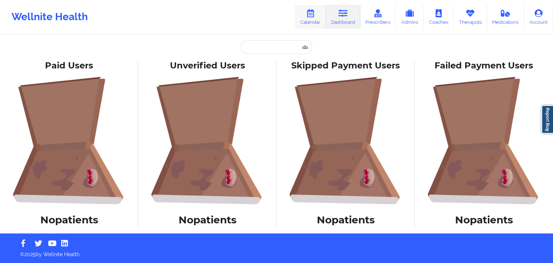
click at [319, 21] on link "Calendar" at bounding box center [310, 17] width 31 height 24
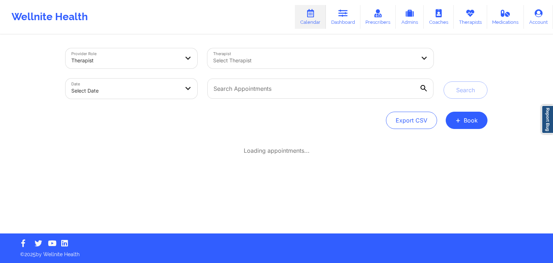
click at [277, 67] on div "Select Therapist" at bounding box center [311, 58] width 209 height 20
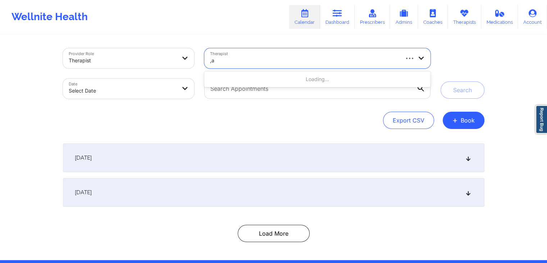
type input ","
type input "[PERSON_NAME]"
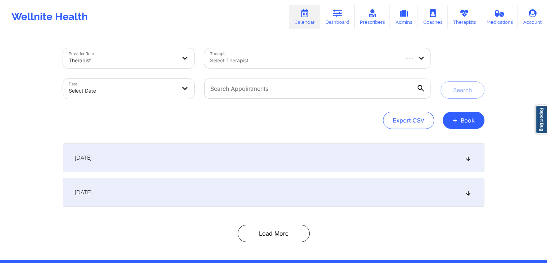
click at [346, 111] on div "Provider Role Therapist Therapist Select Therapist Date Select Date Search Expo…" at bounding box center [274, 88] width 422 height 81
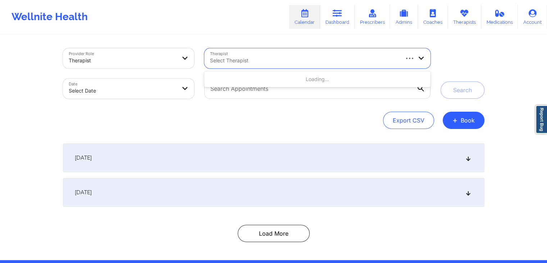
click at [316, 62] on div at bounding box center [304, 60] width 188 height 9
type input "[PERSON_NAME]"
click at [266, 59] on div at bounding box center [304, 60] width 188 height 9
click at [250, 59] on div at bounding box center [304, 60] width 188 height 9
type input "[PERSON_NAME]"
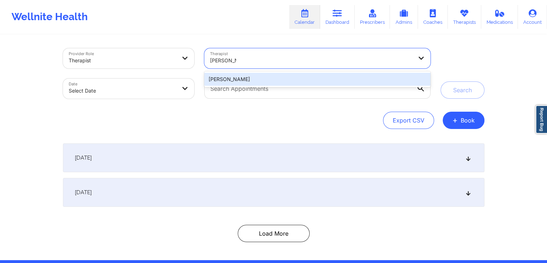
click at [246, 79] on div "[PERSON_NAME]" at bounding box center [317, 79] width 226 height 13
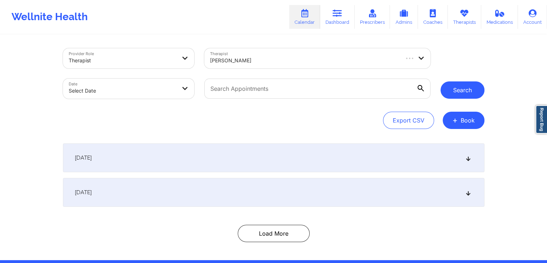
click at [452, 89] on button "Search" at bounding box center [463, 89] width 44 height 17
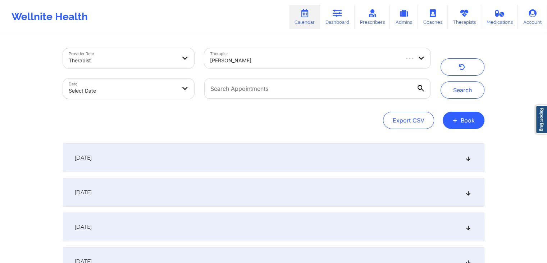
click at [469, 157] on icon at bounding box center [468, 157] width 6 height 5
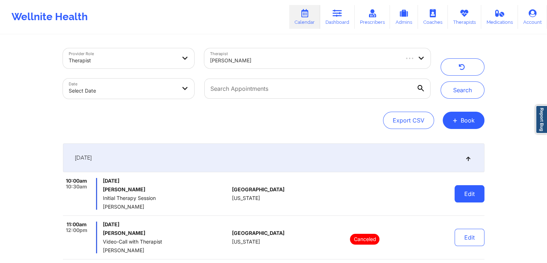
click at [458, 198] on button "Edit" at bounding box center [470, 193] width 30 height 17
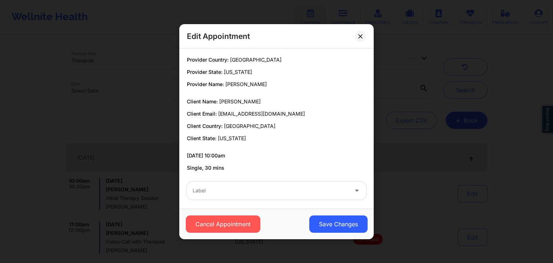
scroll to position [4, 0]
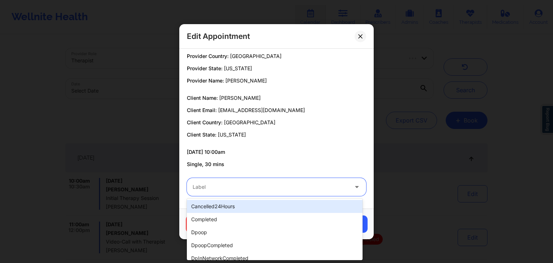
click at [315, 188] on div at bounding box center [270, 186] width 155 height 9
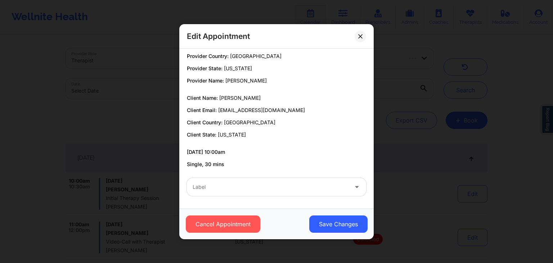
click at [334, 149] on p "09/20/2025 10:00am" at bounding box center [276, 151] width 179 height 7
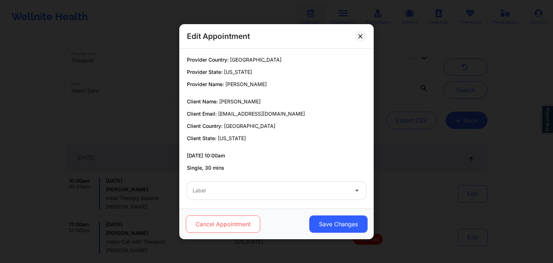
click at [218, 230] on button "Cancel Appointment" at bounding box center [223, 223] width 74 height 17
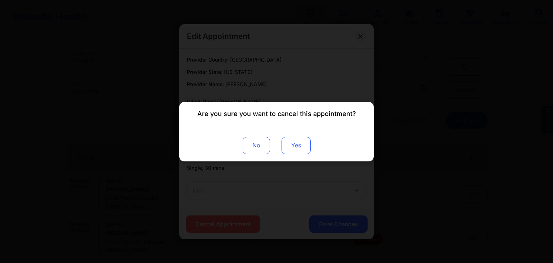
click at [292, 137] on button "Yes" at bounding box center [295, 144] width 29 height 17
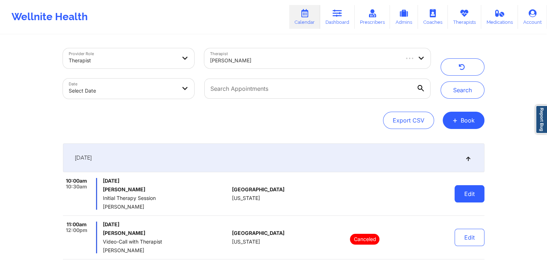
click at [468, 198] on button "Edit" at bounding box center [470, 193] width 30 height 17
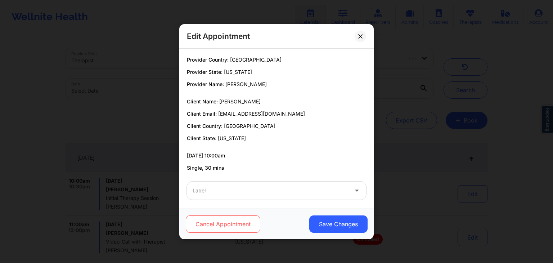
click at [243, 223] on button "Cancel Appointment" at bounding box center [223, 223] width 74 height 17
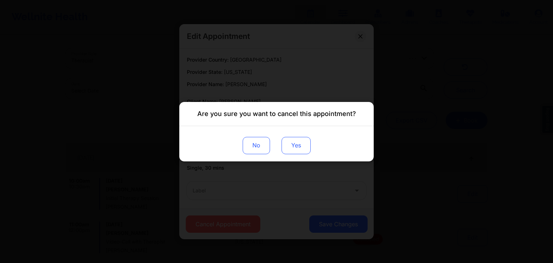
click at [292, 143] on button "Yes" at bounding box center [295, 144] width 29 height 17
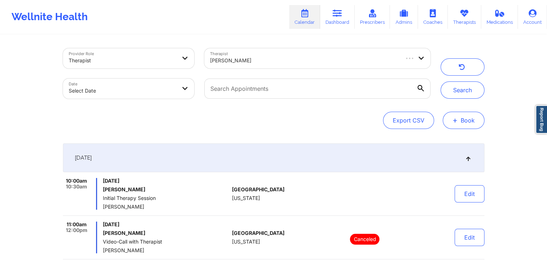
click at [461, 118] on button "+ Book" at bounding box center [464, 120] width 42 height 17
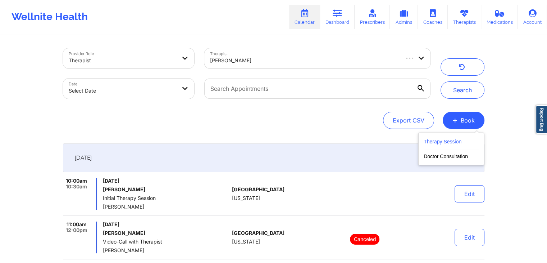
click at [456, 139] on button "Therapy Session" at bounding box center [451, 143] width 55 height 12
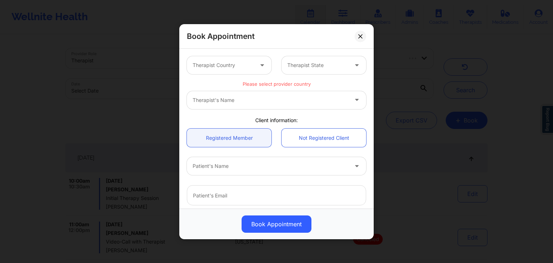
click at [243, 69] on div "Therapist Country" at bounding box center [220, 65] width 67 height 18
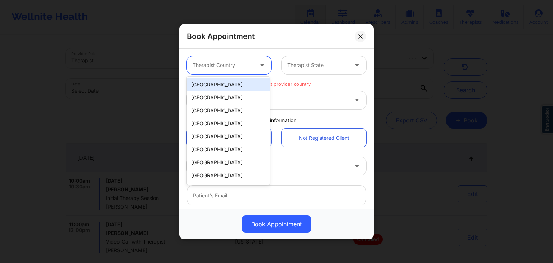
click at [249, 86] on div "[GEOGRAPHIC_DATA]" at bounding box center [228, 84] width 83 height 13
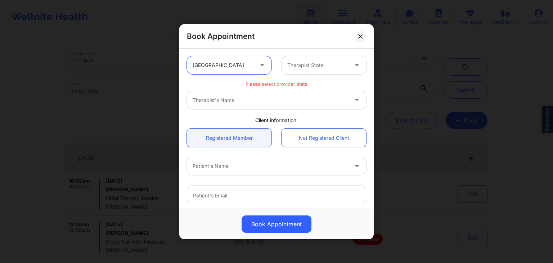
click at [323, 68] on div at bounding box center [317, 65] width 61 height 9
type input "tex"
click at [314, 82] on div "[US_STATE]" at bounding box center [321, 84] width 83 height 13
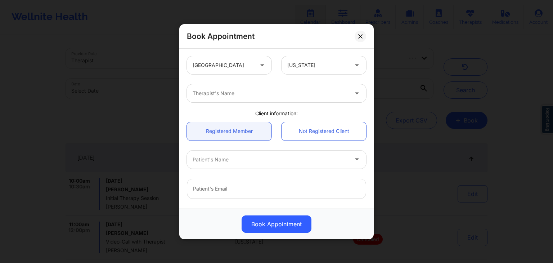
click at [231, 108] on div "United States Texas Therapist's Name Client information: Registered Member Not …" at bounding box center [276, 207] width 189 height 312
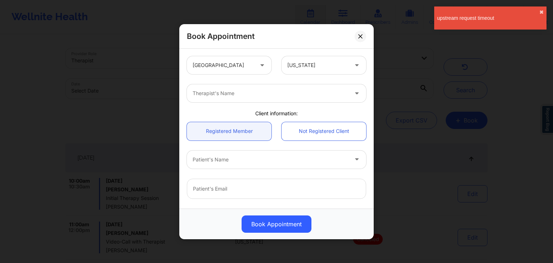
click at [230, 102] on div "Therapist's Name" at bounding box center [276, 93] width 189 height 28
click at [226, 93] on div at bounding box center [263, 93] width 141 height 9
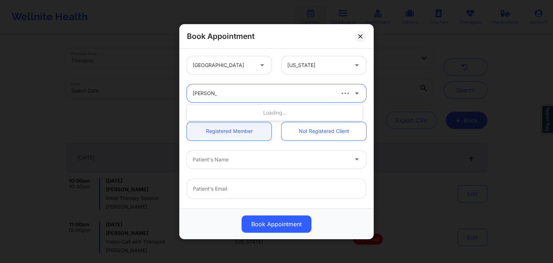
type input "marcos vill"
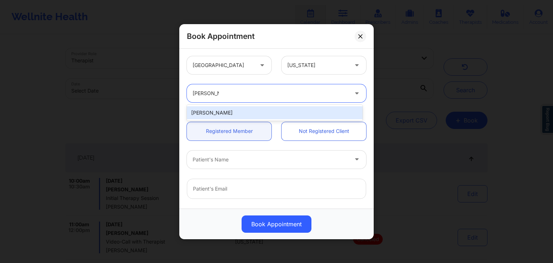
click at [324, 112] on div "Marcos Villareal" at bounding box center [275, 112] width 176 height 13
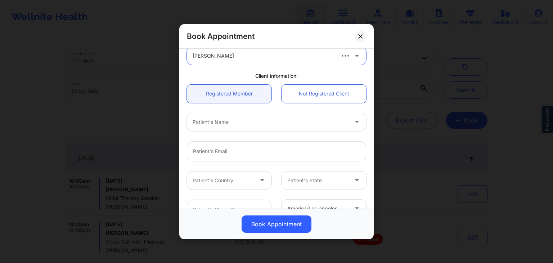
scroll to position [34, 0]
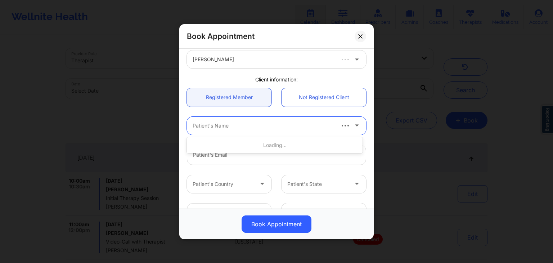
click at [255, 125] on div at bounding box center [263, 125] width 141 height 9
type input "thomas lara"
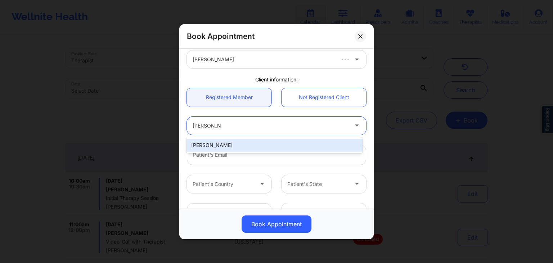
click at [257, 142] on div "Thomas Lara" at bounding box center [275, 145] width 176 height 13
type input "buddy77587@yahoo.com"
type input "+17132984172"
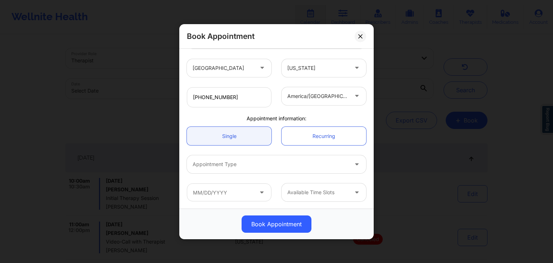
scroll to position [149, 0]
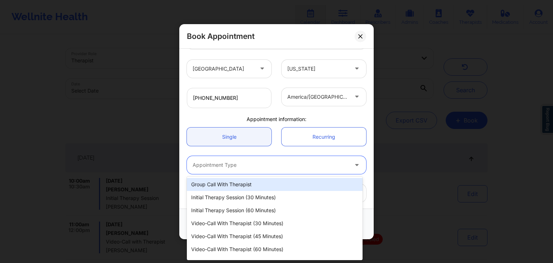
click at [309, 164] on div at bounding box center [270, 165] width 155 height 9
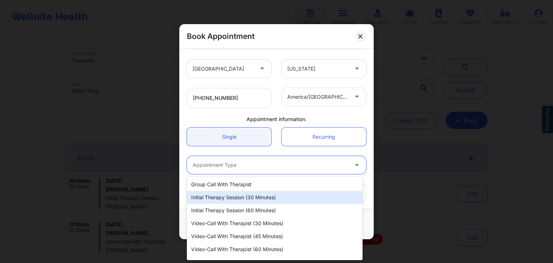
click at [244, 194] on div "Initial Therapy Session (30 minutes)" at bounding box center [275, 197] width 176 height 13
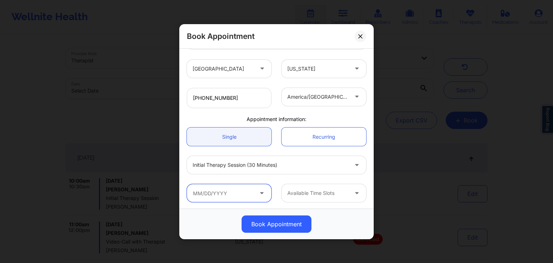
click at [230, 193] on input "text" at bounding box center [229, 193] width 85 height 18
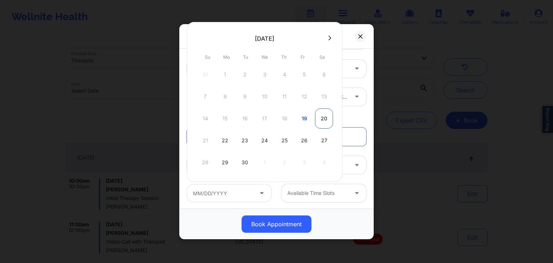
click at [322, 119] on div "20" at bounding box center [324, 118] width 18 height 20
type input "09/20/2025"
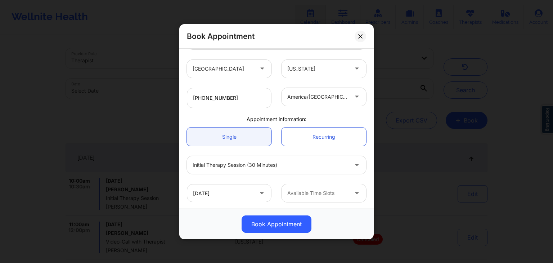
click at [321, 194] on div at bounding box center [317, 193] width 61 height 9
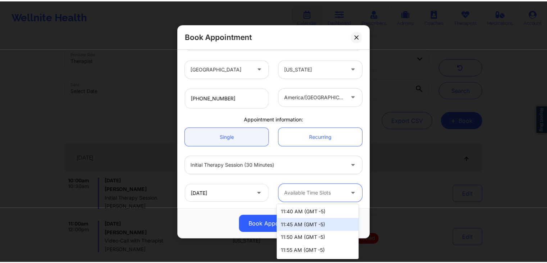
scroll to position [435, 0]
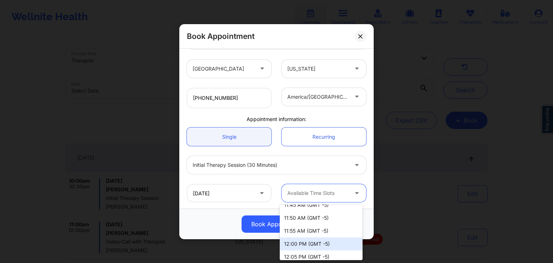
click at [322, 242] on div "12:00 PM (GMT -5)" at bounding box center [321, 243] width 83 height 13
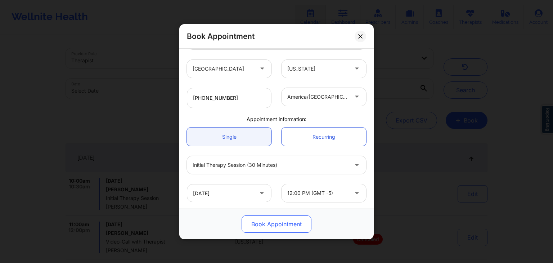
click at [279, 221] on button "Book Appointment" at bounding box center [276, 223] width 70 height 17
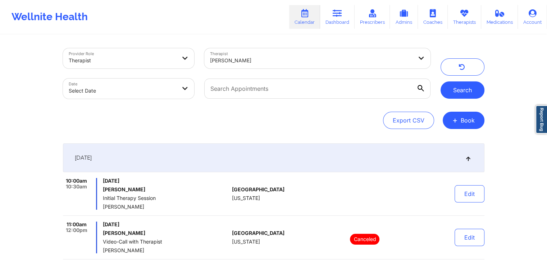
click at [460, 90] on button "Search" at bounding box center [463, 89] width 44 height 17
click at [471, 157] on icon at bounding box center [468, 157] width 6 height 5
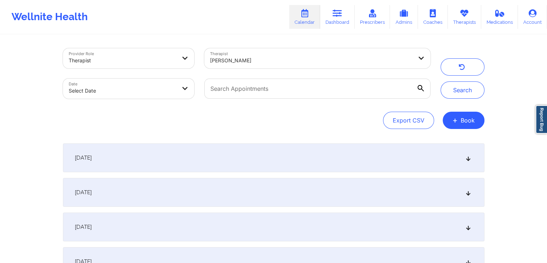
click at [470, 157] on icon at bounding box center [468, 157] width 6 height 5
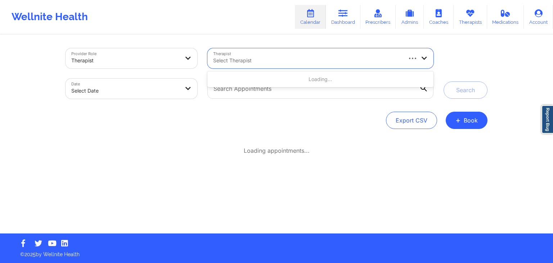
click at [308, 61] on div at bounding box center [307, 60] width 188 height 9
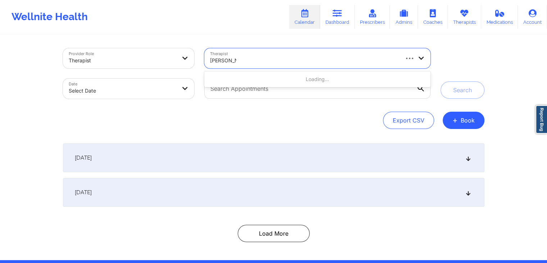
type input "[PERSON_NAME]"
click at [347, 65] on div "Select Therapist" at bounding box center [301, 58] width 195 height 20
type input "[PERSON_NAME]"
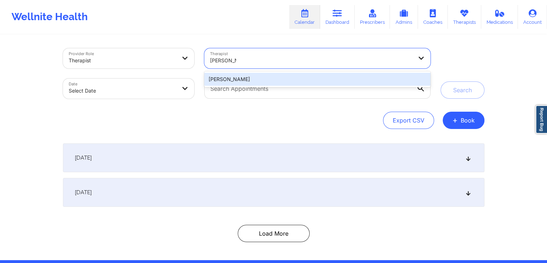
click at [229, 80] on div "Marcos Villareal" at bounding box center [317, 79] width 226 height 13
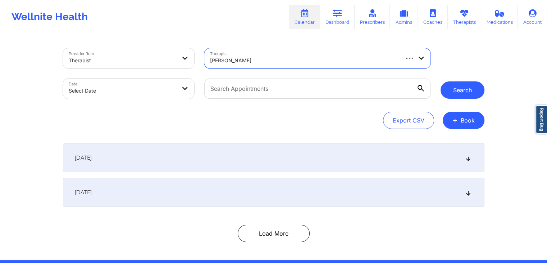
click at [460, 91] on button "Search" at bounding box center [463, 89] width 44 height 17
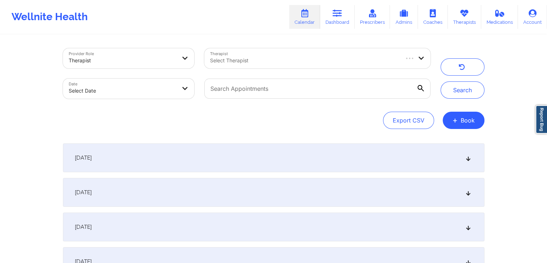
click at [369, 168] on div "September 20, 2025" at bounding box center [274, 157] width 422 height 29
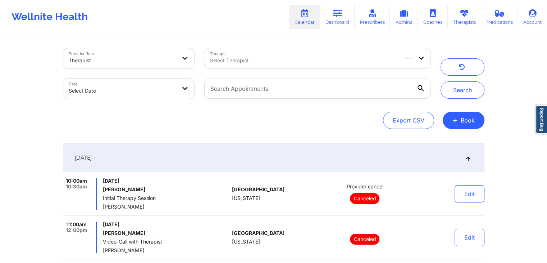
click at [389, 186] on div "Provider cancel Canceled" at bounding box center [365, 194] width 100 height 32
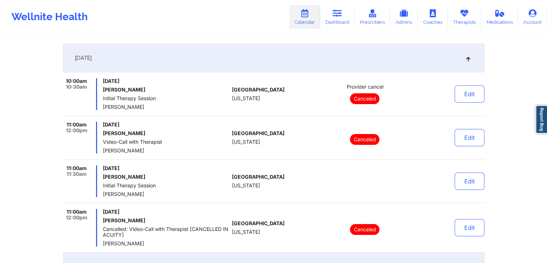
scroll to position [101, 0]
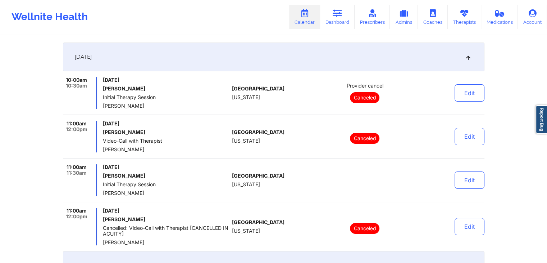
drag, startPoint x: 103, startPoint y: 166, endPoint x: 147, endPoint y: 192, distance: 51.5
click at [147, 192] on div "Saturday, September 20, 2025 Thomas Lara Initial Therapy Session Marcos Villare…" at bounding box center [166, 180] width 126 height 32
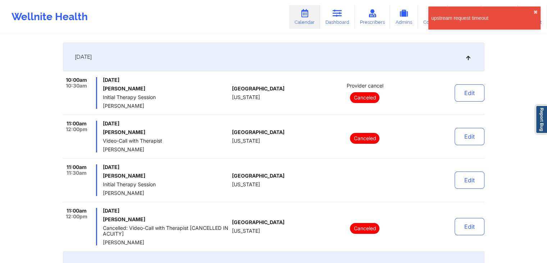
copy div "Saturday, September 20, 2025 Thomas Lara Initial Therapy Session Marcos Villare…"
click at [335, 17] on icon at bounding box center [337, 13] width 9 height 8
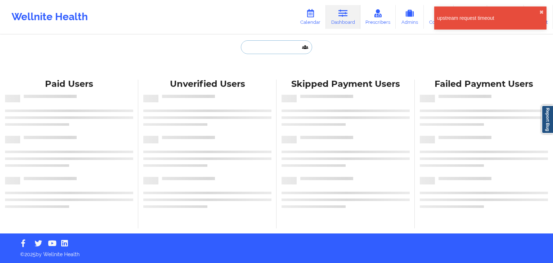
click at [270, 49] on input "text" at bounding box center [276, 47] width 71 height 14
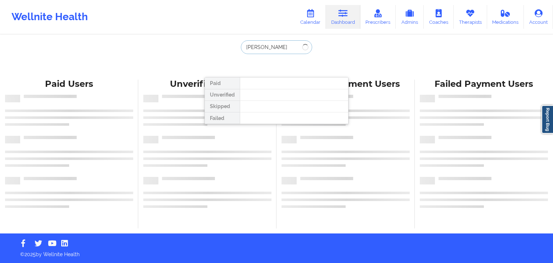
type input "thomas lara"
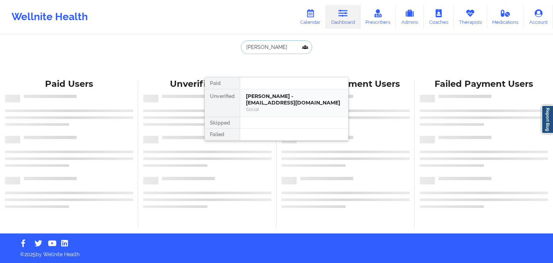
click at [256, 95] on div "Thomas Lara - buddy77587@yahoo.com" at bounding box center [294, 99] width 96 height 13
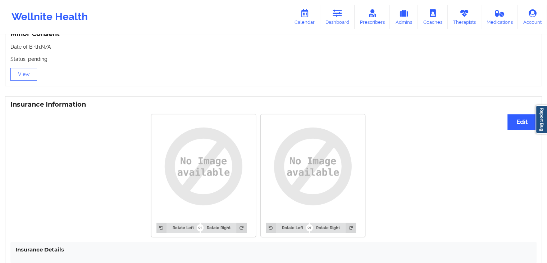
scroll to position [490, 0]
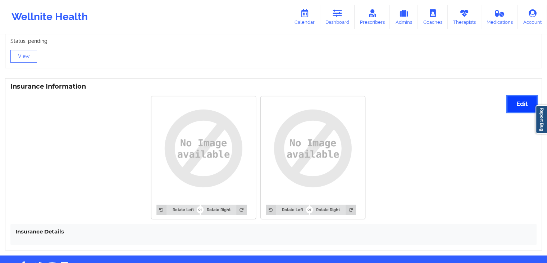
click at [510, 108] on button "Edit" at bounding box center [522, 103] width 29 height 15
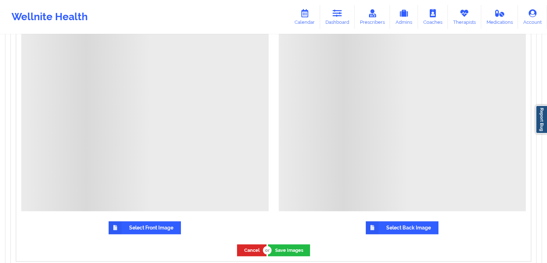
scroll to position [670, 0]
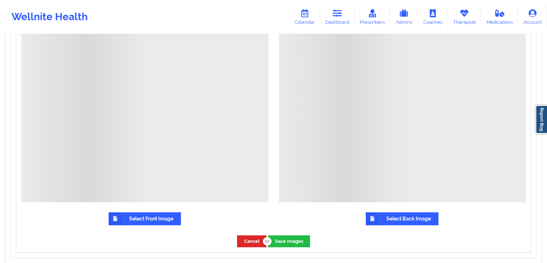
click at [161, 222] on label "Select Front Image" at bounding box center [145, 218] width 72 height 13
click at [0, 0] on input "Select Front Image" at bounding box center [0, 0] width 0 height 0
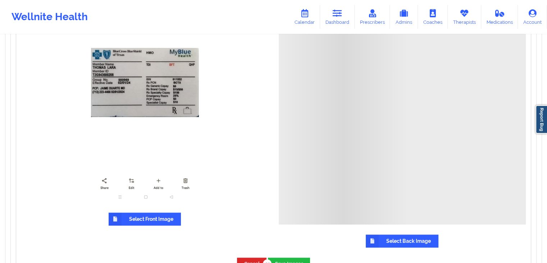
scroll to position [720, 0]
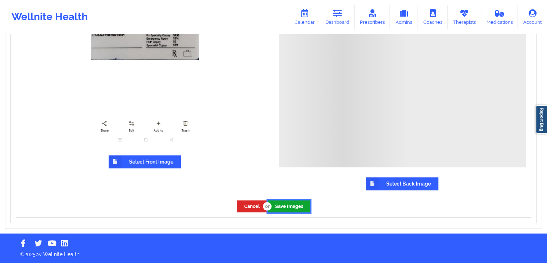
click at [293, 208] on button "Save Images" at bounding box center [289, 206] width 42 height 12
click at [389, 183] on label "Select Back Image" at bounding box center [402, 183] width 73 height 13
click at [0, 0] on input "Select Back Image" at bounding box center [0, 0] width 0 height 0
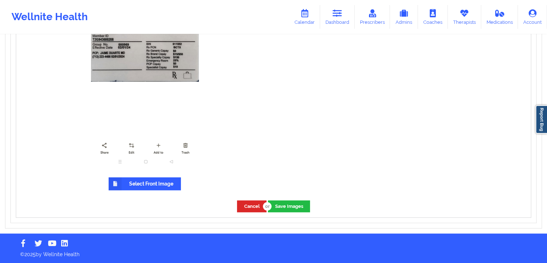
scroll to position [698, 0]
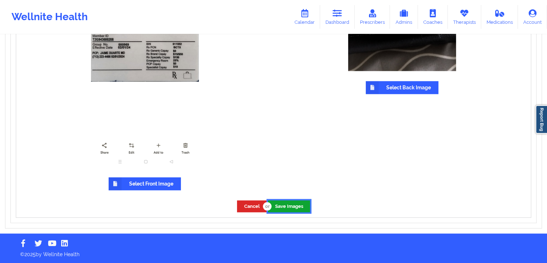
click at [288, 210] on button "Save Images" at bounding box center [289, 206] width 42 height 12
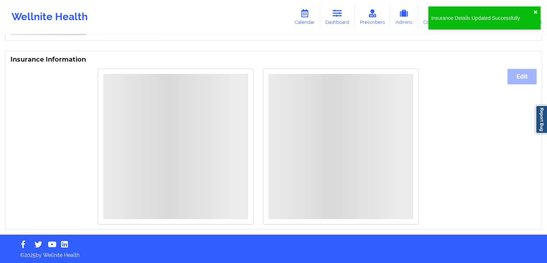
scroll to position [628, 0]
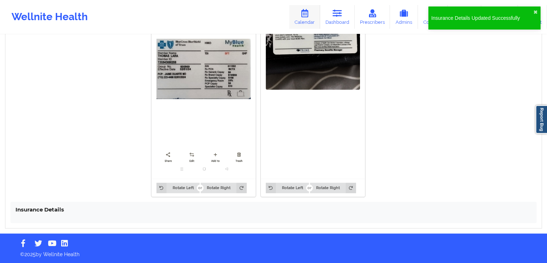
click at [304, 16] on icon at bounding box center [304, 13] width 9 height 8
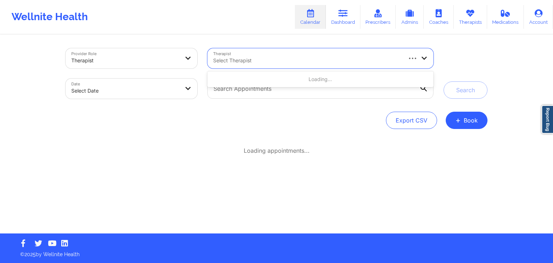
click at [251, 57] on div at bounding box center [307, 60] width 188 height 9
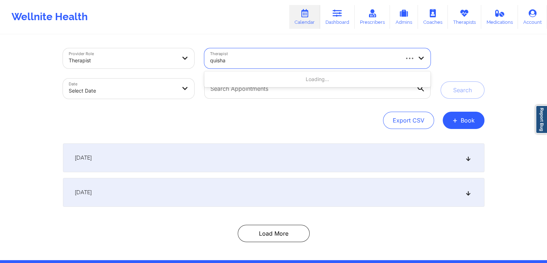
type input "quisha"
drag, startPoint x: 340, startPoint y: 14, endPoint x: 331, endPoint y: 18, distance: 9.8
click at [340, 14] on icon at bounding box center [337, 13] width 9 height 8
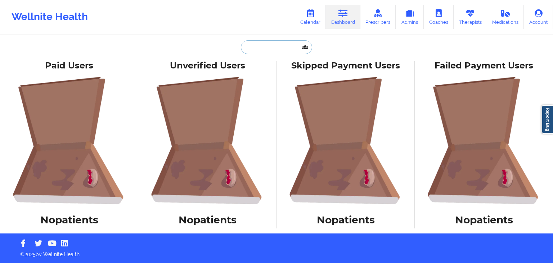
click at [264, 46] on input "text" at bounding box center [276, 47] width 71 height 14
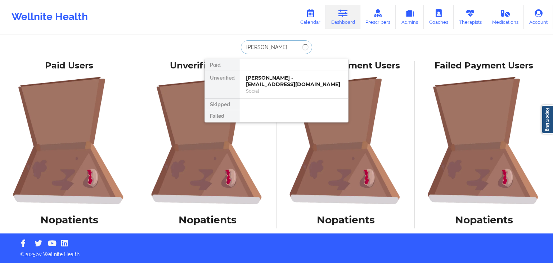
type input "sufa abdelk"
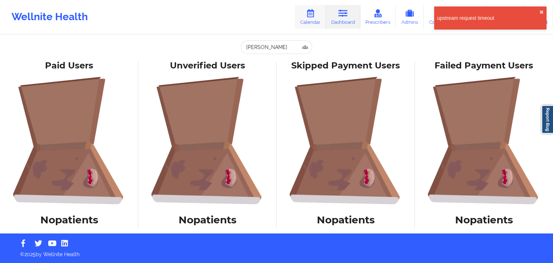
click at [310, 20] on link "Calendar" at bounding box center [310, 17] width 31 height 24
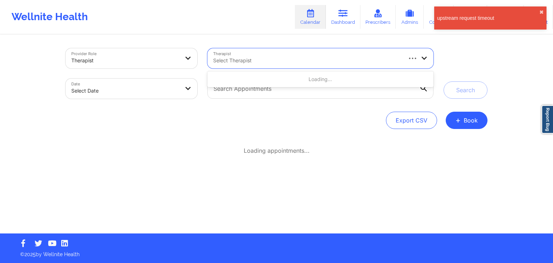
click at [262, 67] on div "Select Therapist" at bounding box center [304, 58] width 195 height 20
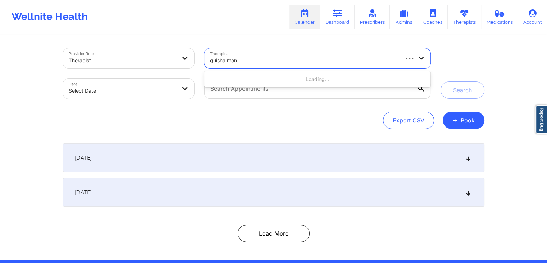
type input "quisha mon"
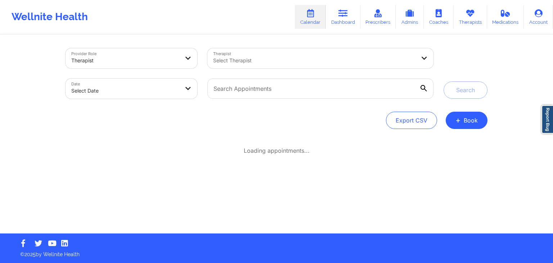
click at [312, 23] on link "Calendar" at bounding box center [310, 17] width 31 height 24
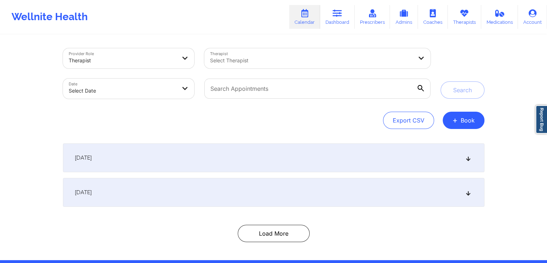
click at [304, 28] on link "Calendar" at bounding box center [304, 17] width 31 height 24
click at [284, 61] on div at bounding box center [311, 60] width 203 height 9
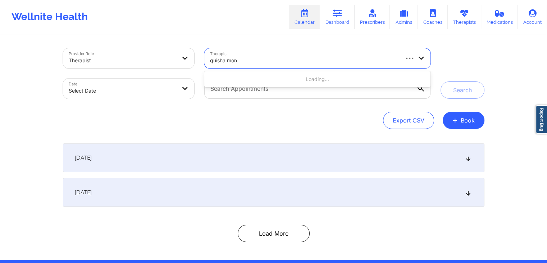
type input "quisha mon"
click at [283, 68] on div "Select Therapist" at bounding box center [301, 58] width 195 height 20
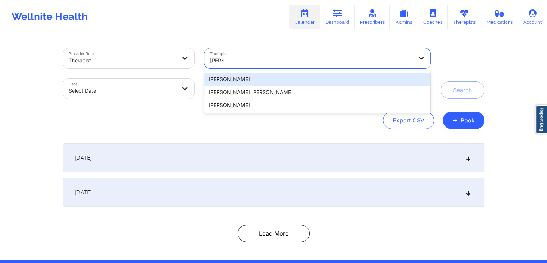
type input "quisha"
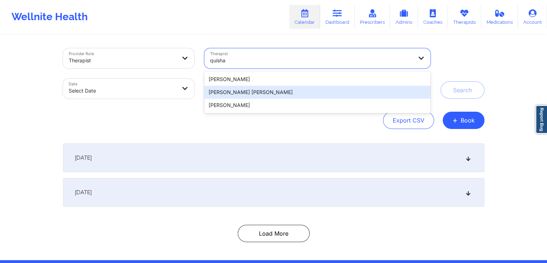
click at [247, 92] on div "[PERSON_NAME] [PERSON_NAME]" at bounding box center [317, 92] width 226 height 13
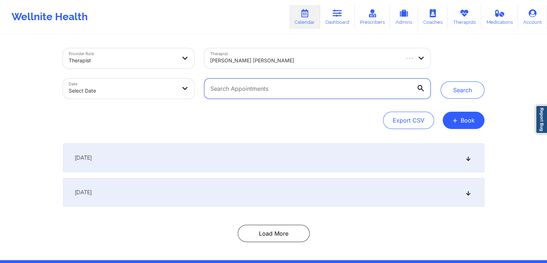
click at [254, 90] on input "text" at bounding box center [317, 88] width 226 height 20
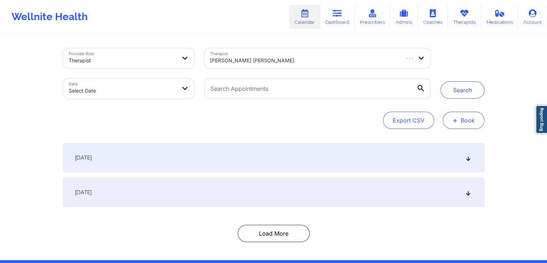
click at [467, 124] on button "+ Book" at bounding box center [464, 120] width 42 height 17
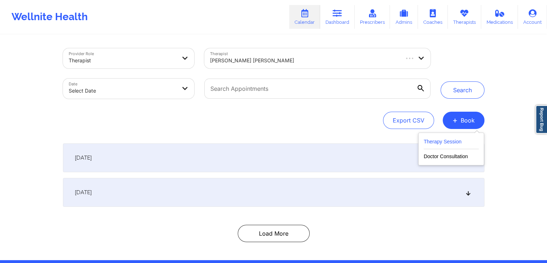
click at [442, 139] on button "Therapy Session" at bounding box center [451, 143] width 55 height 12
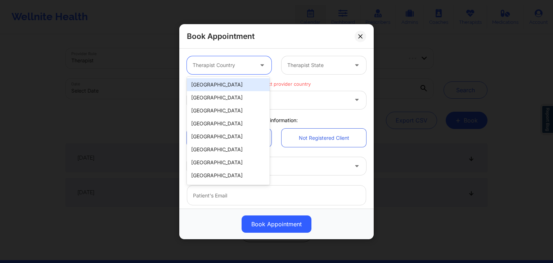
click at [235, 66] on div at bounding box center [223, 65] width 61 height 9
click at [217, 87] on div "[GEOGRAPHIC_DATA]" at bounding box center [228, 84] width 83 height 13
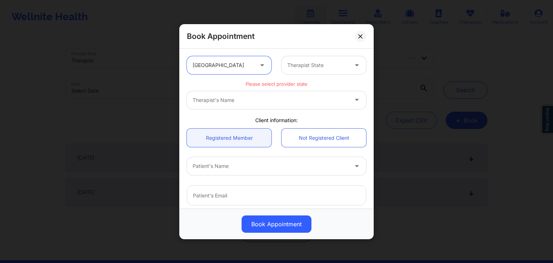
click at [324, 61] on div at bounding box center [317, 65] width 61 height 9
type input "ca"
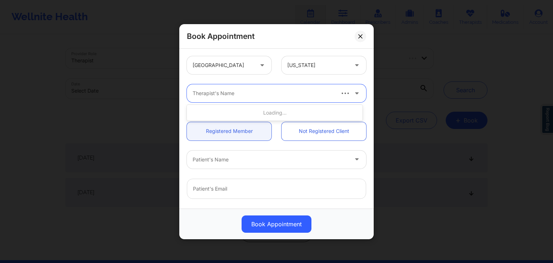
click at [298, 92] on div at bounding box center [263, 93] width 141 height 9
type input "quisha"
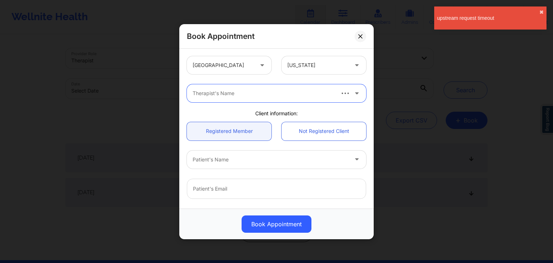
click at [241, 96] on div at bounding box center [263, 93] width 141 height 9
click at [235, 96] on div at bounding box center [263, 93] width 141 height 9
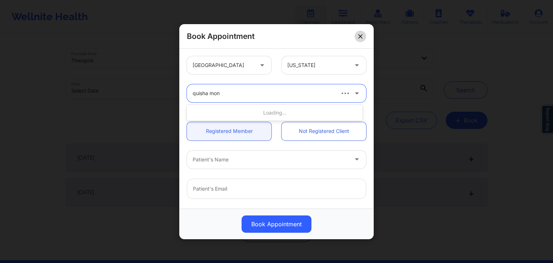
type input "quisha mon"
click at [362, 38] on icon at bounding box center [360, 36] width 4 height 4
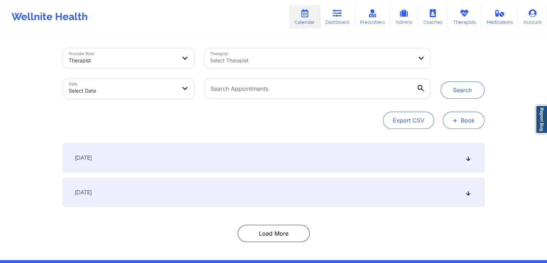
click at [459, 126] on button "+ Book" at bounding box center [464, 120] width 42 height 17
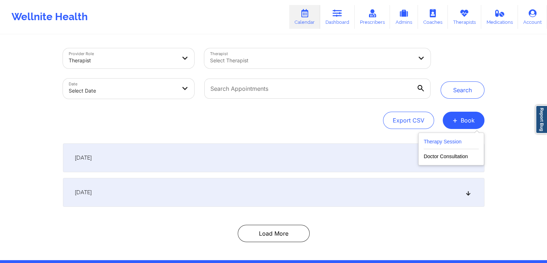
click at [451, 140] on button "Therapy Session" at bounding box center [451, 143] width 55 height 12
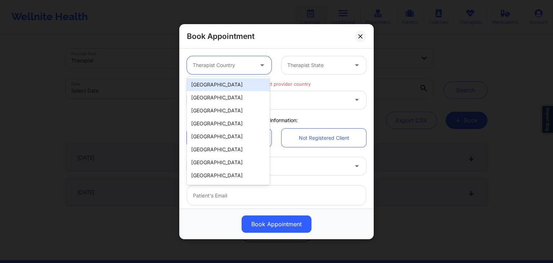
click at [238, 68] on div at bounding box center [223, 65] width 61 height 9
click at [222, 83] on div "[GEOGRAPHIC_DATA]" at bounding box center [228, 84] width 83 height 13
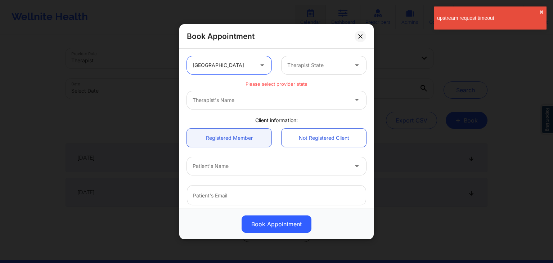
click at [312, 69] on div "Therapist State" at bounding box center [314, 65] width 67 height 18
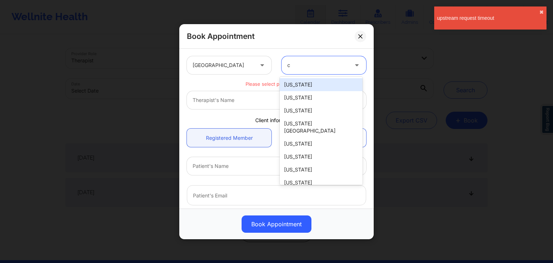
type input "ca"
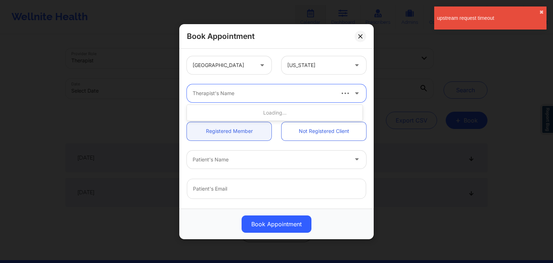
click at [248, 91] on div at bounding box center [263, 93] width 141 height 9
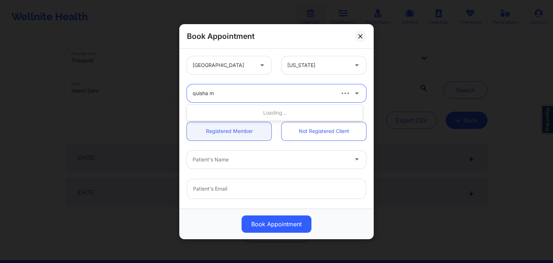
type input "quisha mo"
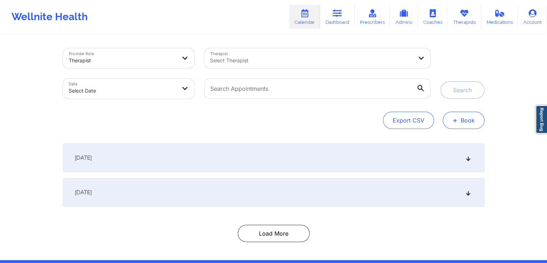
click at [452, 116] on button "+ Book" at bounding box center [464, 120] width 42 height 17
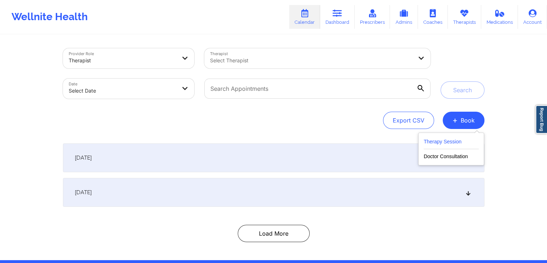
click at [448, 140] on button "Therapy Session" at bounding box center [451, 143] width 55 height 12
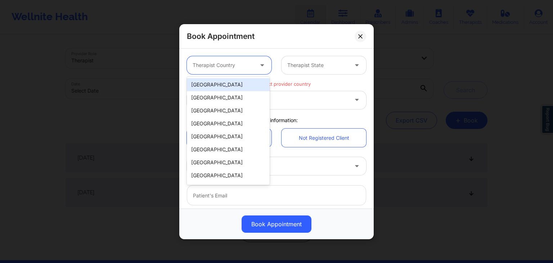
click at [231, 74] on div "Therapist Country" at bounding box center [220, 65] width 67 height 18
click at [229, 82] on div "[GEOGRAPHIC_DATA]" at bounding box center [228, 84] width 83 height 13
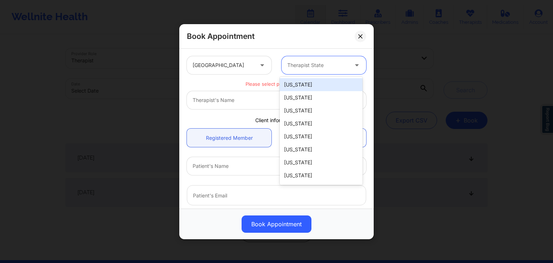
click at [298, 67] on div at bounding box center [317, 65] width 61 height 9
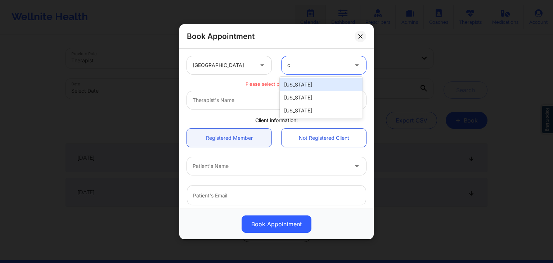
type input "ca"
click at [305, 83] on div "[US_STATE]" at bounding box center [321, 84] width 83 height 13
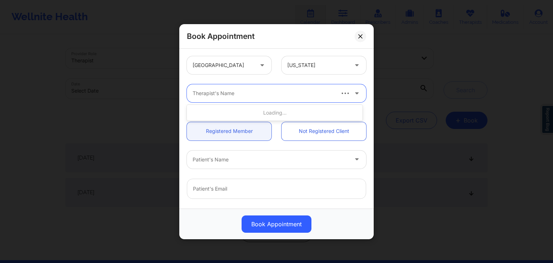
click at [249, 97] on div at bounding box center [263, 93] width 141 height 9
type input "quisha mon"
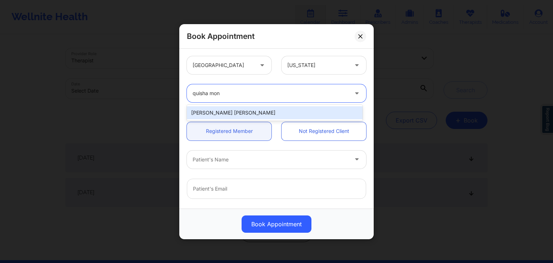
click at [250, 108] on div "[PERSON_NAME] [PERSON_NAME]" at bounding box center [275, 112] width 176 height 13
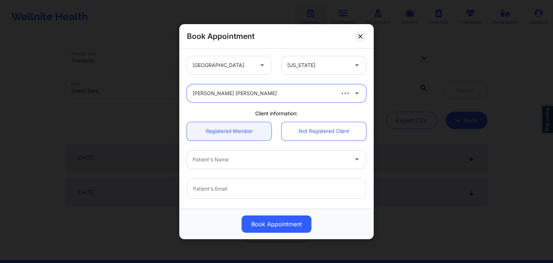
click at [233, 158] on div at bounding box center [270, 159] width 155 height 9
type input "sufa abd"
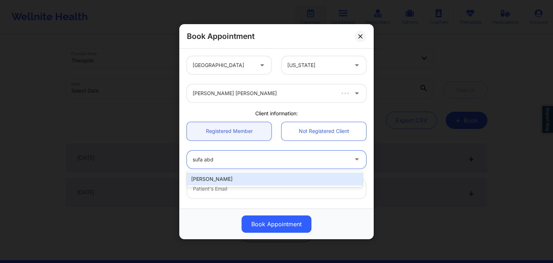
click at [231, 178] on div "Sufa Abdelkader" at bounding box center [275, 178] width 176 height 13
type input "safaabdelkaderr@gmail.com"
type input "+17257350834"
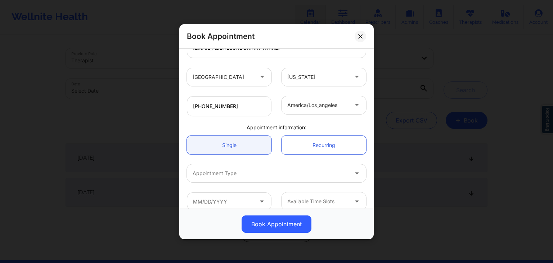
scroll to position [148, 0]
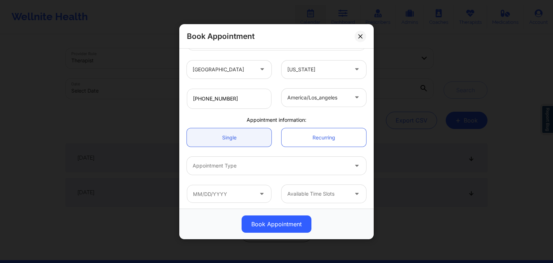
click at [328, 162] on div at bounding box center [270, 165] width 155 height 9
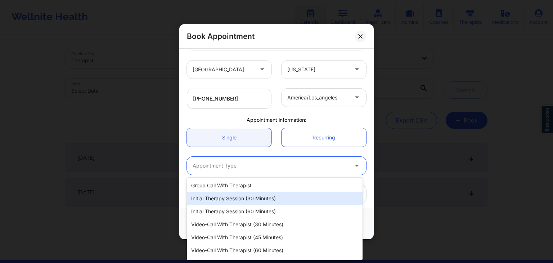
click at [263, 200] on div "Initial Therapy Session (30 minutes)" at bounding box center [275, 198] width 176 height 13
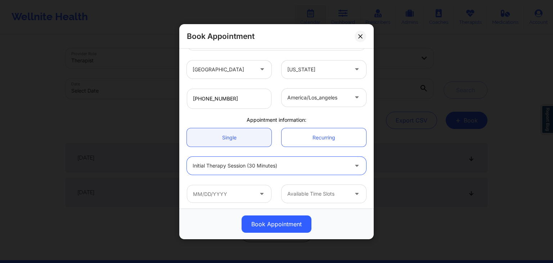
scroll to position [150, 0]
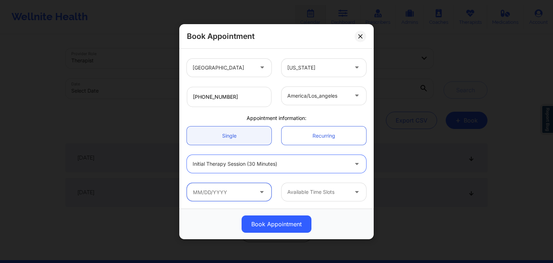
click at [223, 192] on input "text" at bounding box center [229, 192] width 85 height 18
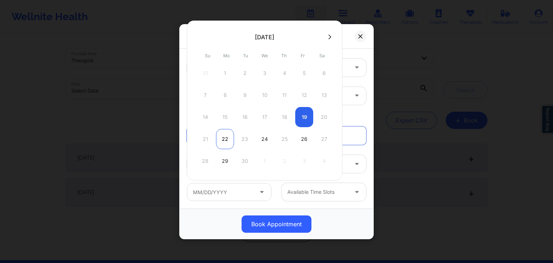
click at [223, 137] on div "22" at bounding box center [225, 139] width 18 height 20
type input "09/22/2025"
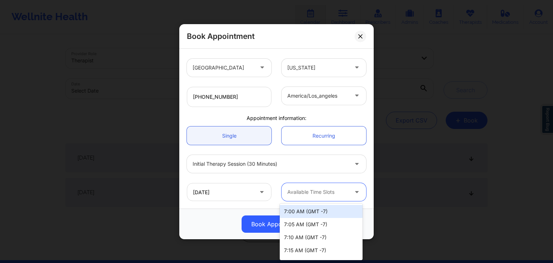
click at [305, 186] on div "Available Time Slots" at bounding box center [314, 192] width 67 height 18
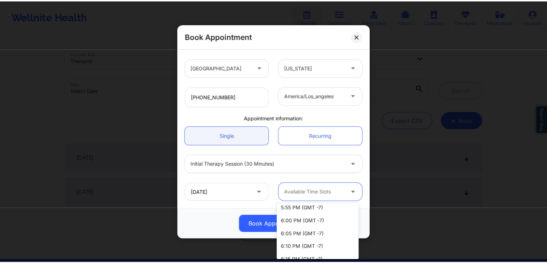
scroll to position [1345, 0]
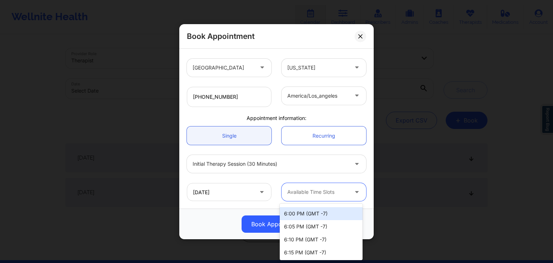
click at [320, 215] on div "6:00 PM (GMT -7)" at bounding box center [321, 213] width 83 height 13
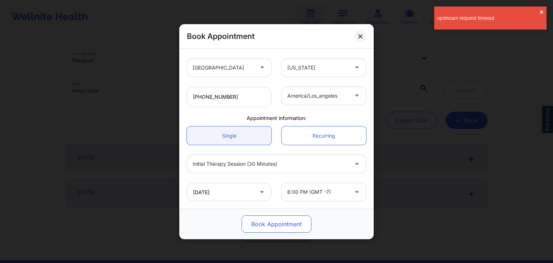
click at [295, 223] on button "Book Appointment" at bounding box center [276, 223] width 70 height 17
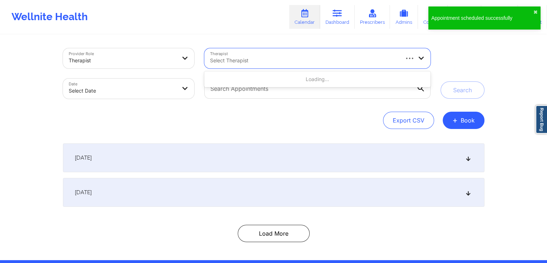
click at [275, 64] on div at bounding box center [304, 60] width 188 height 9
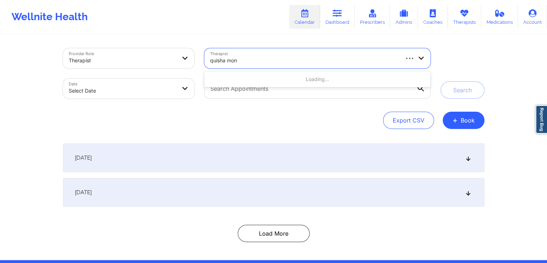
type input "quisha mon"
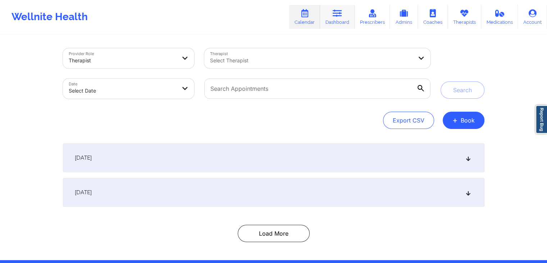
click at [343, 18] on link "Dashboard" at bounding box center [337, 17] width 35 height 24
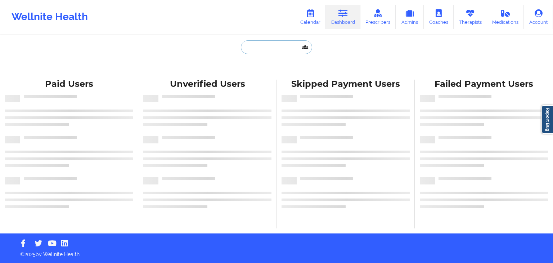
click at [262, 51] on input "text" at bounding box center [276, 47] width 71 height 14
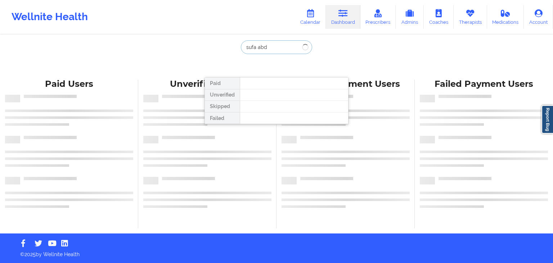
type input "sufa abd"
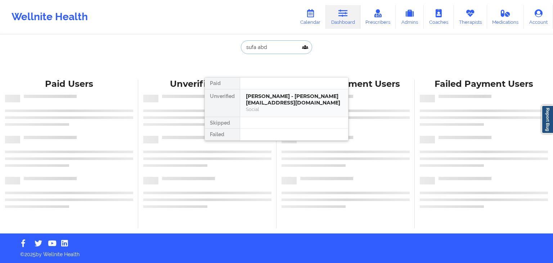
click at [272, 96] on div "Sufa Abdelkader - safaabdelkaderr@gmail.com" at bounding box center [294, 99] width 96 height 13
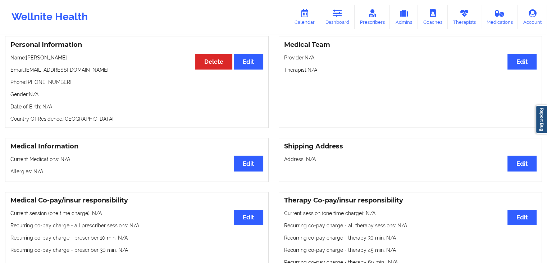
scroll to position [58, 0]
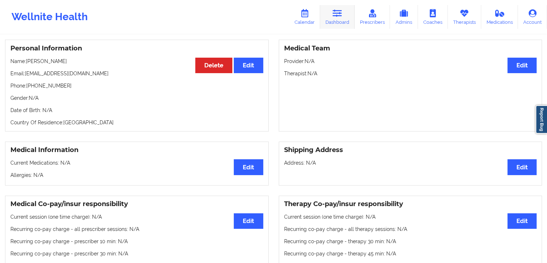
click at [342, 16] on icon at bounding box center [337, 13] width 9 height 8
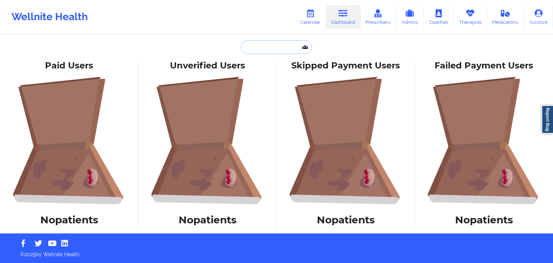
click at [256, 44] on input "text" at bounding box center [276, 47] width 71 height 14
paste input "blair.shortland@gmail.com"
type input "blair.shortland@gmail.com"
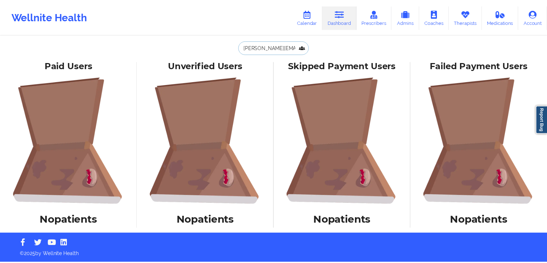
scroll to position [0, 4]
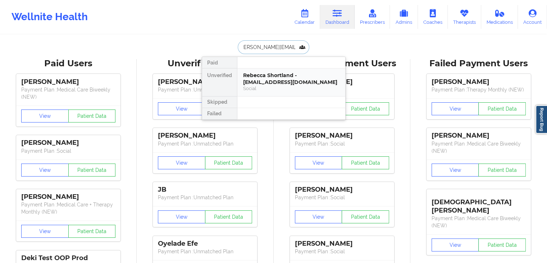
click at [275, 84] on div "Rebecca Shortland - blair.shortland@gmail.com" at bounding box center [291, 78] width 96 height 13
